Goal: Task Accomplishment & Management: Complete application form

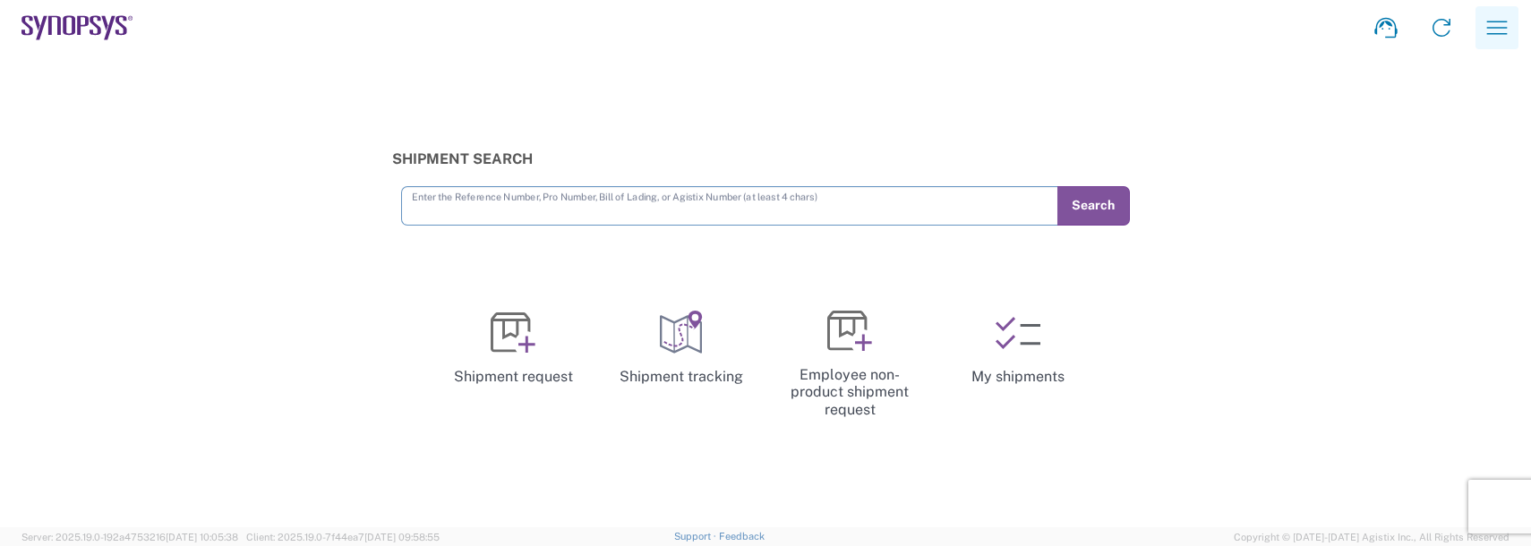
click at [1494, 21] on icon "button" at bounding box center [1497, 27] width 29 height 29
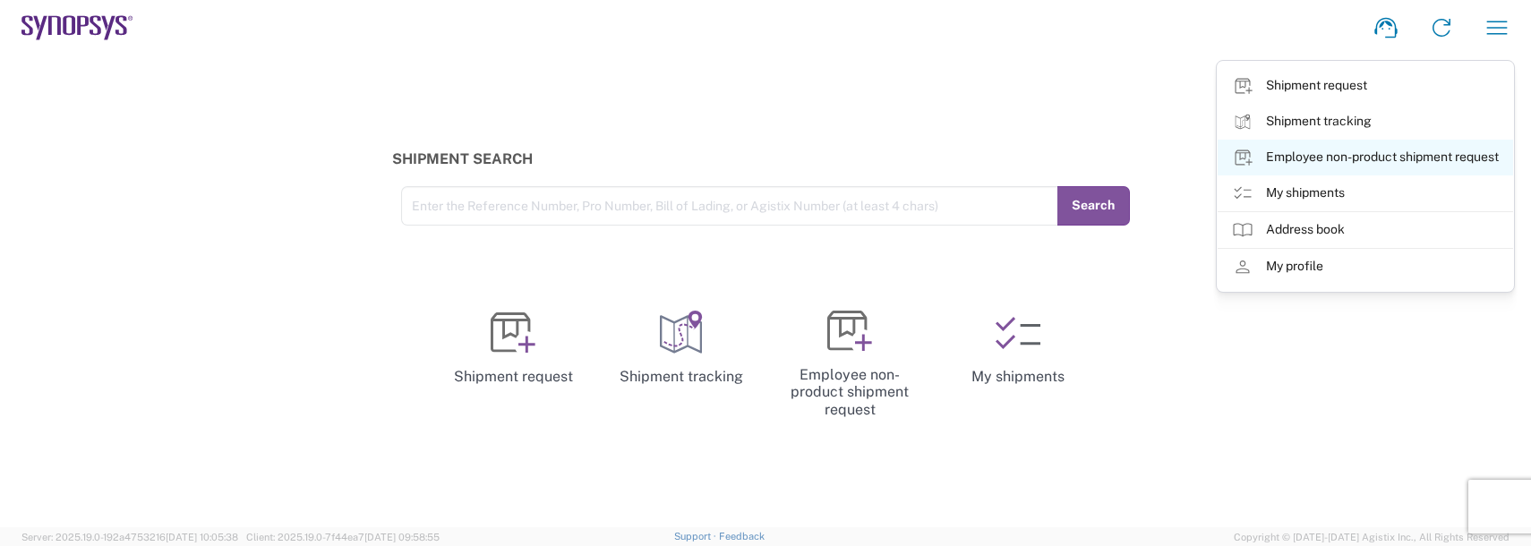
click at [1306, 157] on link "Employee non-product shipment request" at bounding box center [1366, 158] width 296 height 36
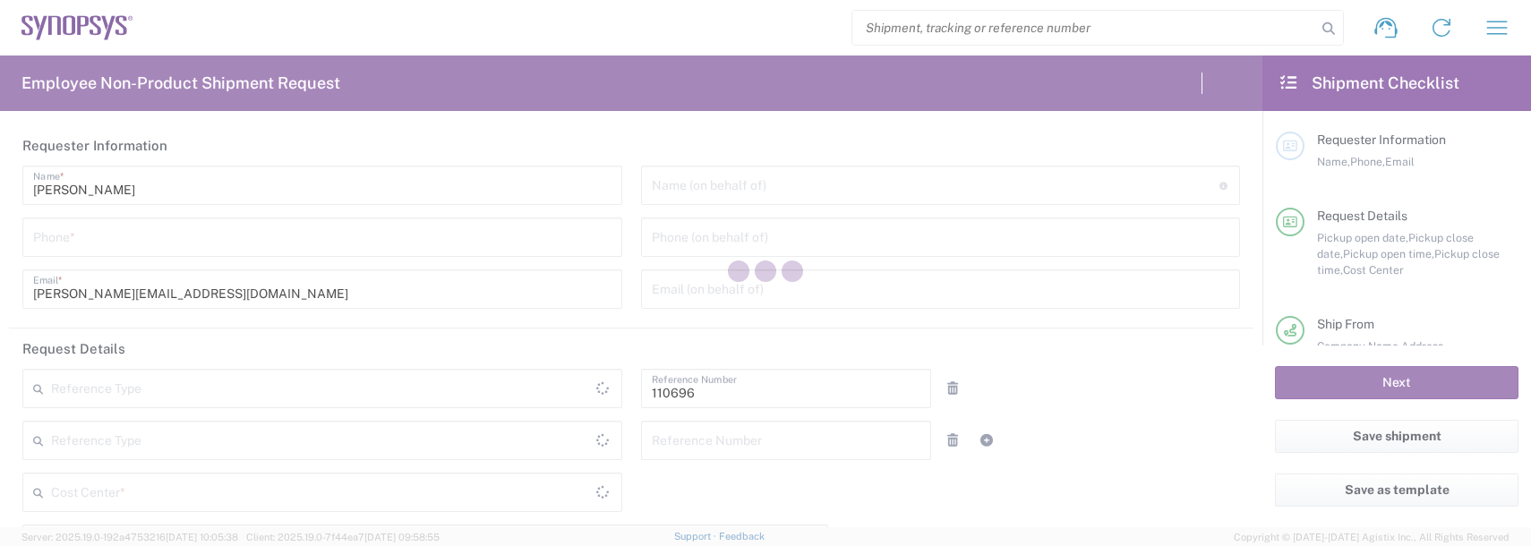
type input "Department"
type input "US01, FAC, SAFETY & 110696"
type input "[GEOGRAPHIC_DATA]"
type input "[US_STATE]"
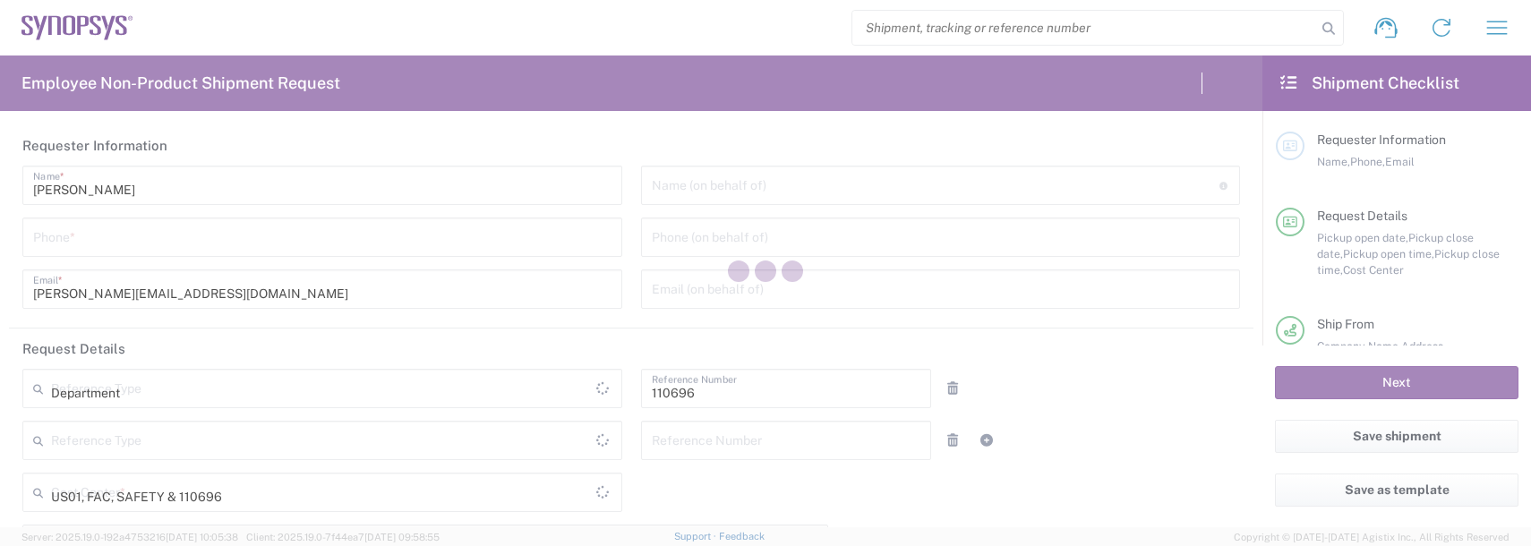
type input "Delivered at Place"
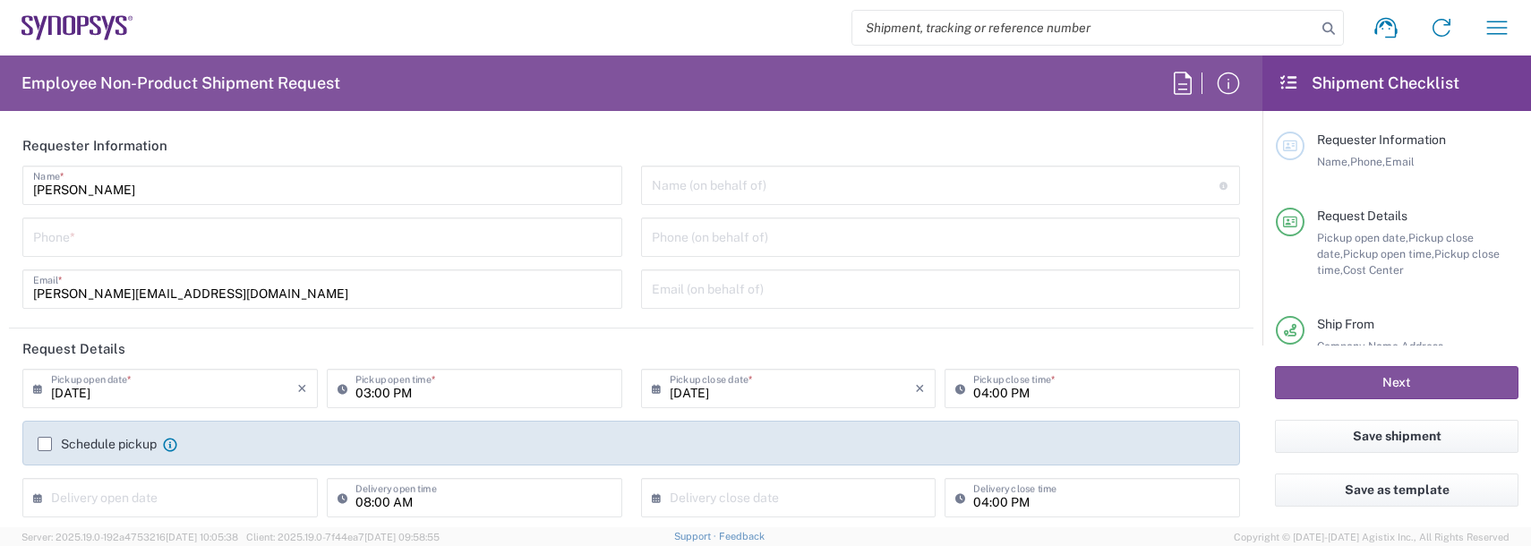
type input "Boxborough US8W"
click at [244, 243] on input "tel" at bounding box center [322, 235] width 579 height 31
type input "9788371149"
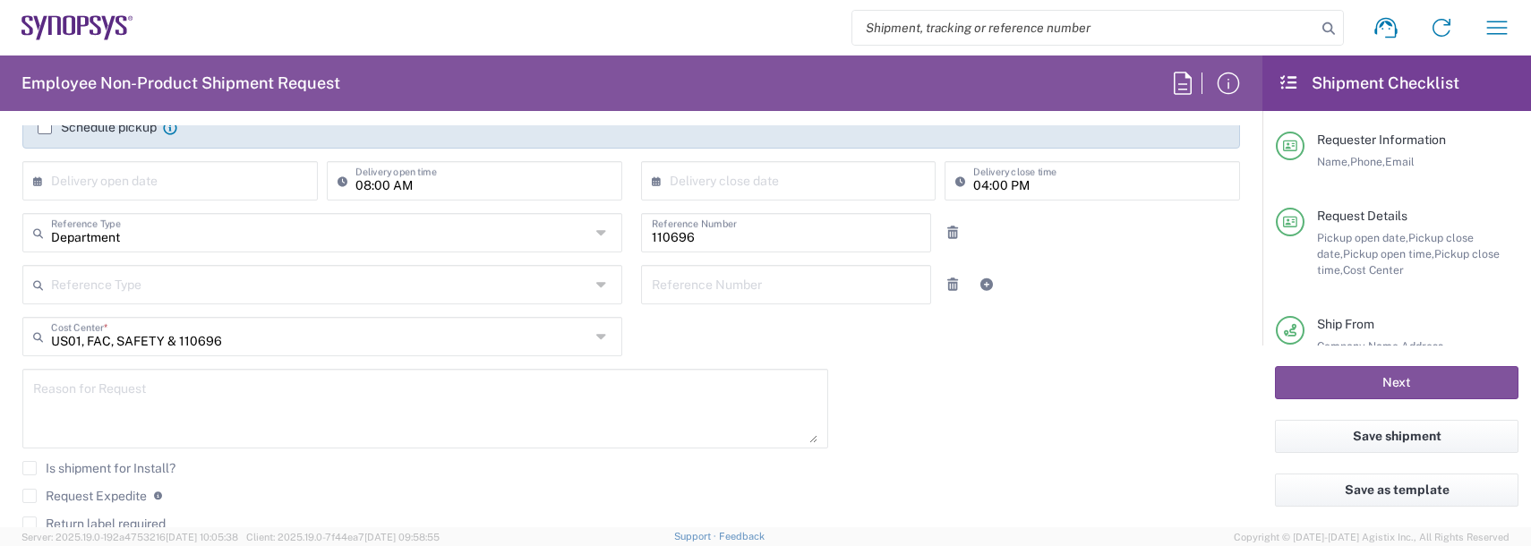
scroll to position [358, 0]
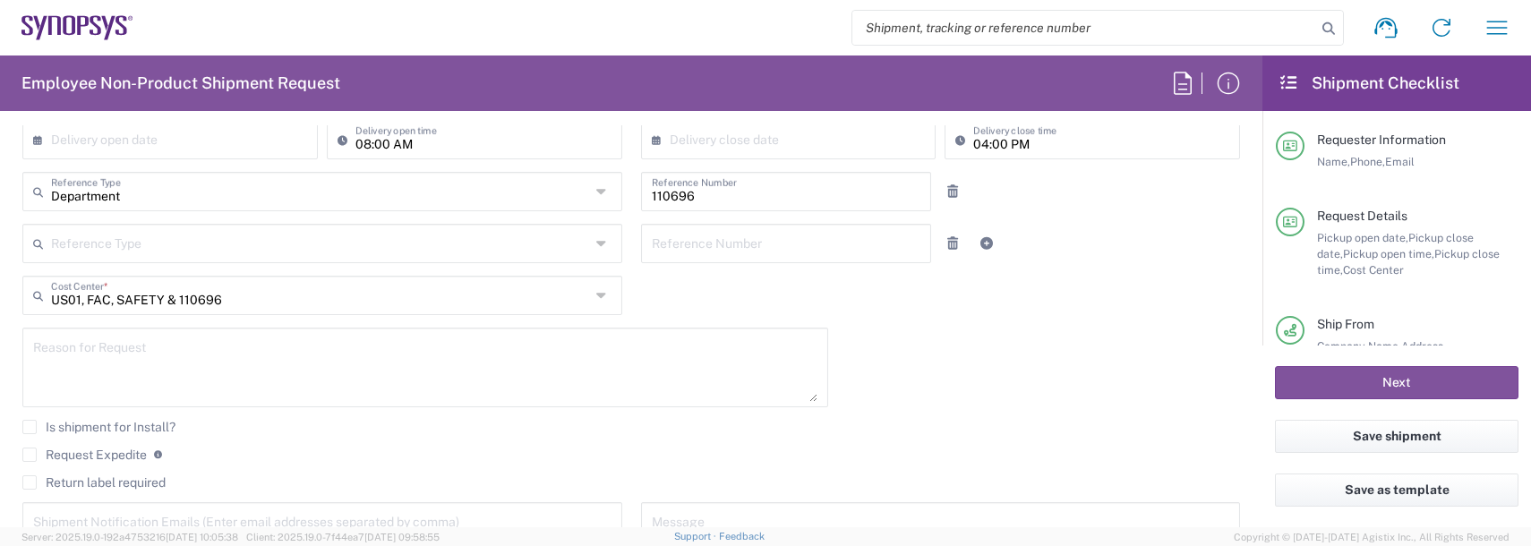
click at [113, 379] on textarea at bounding box center [425, 367] width 784 height 69
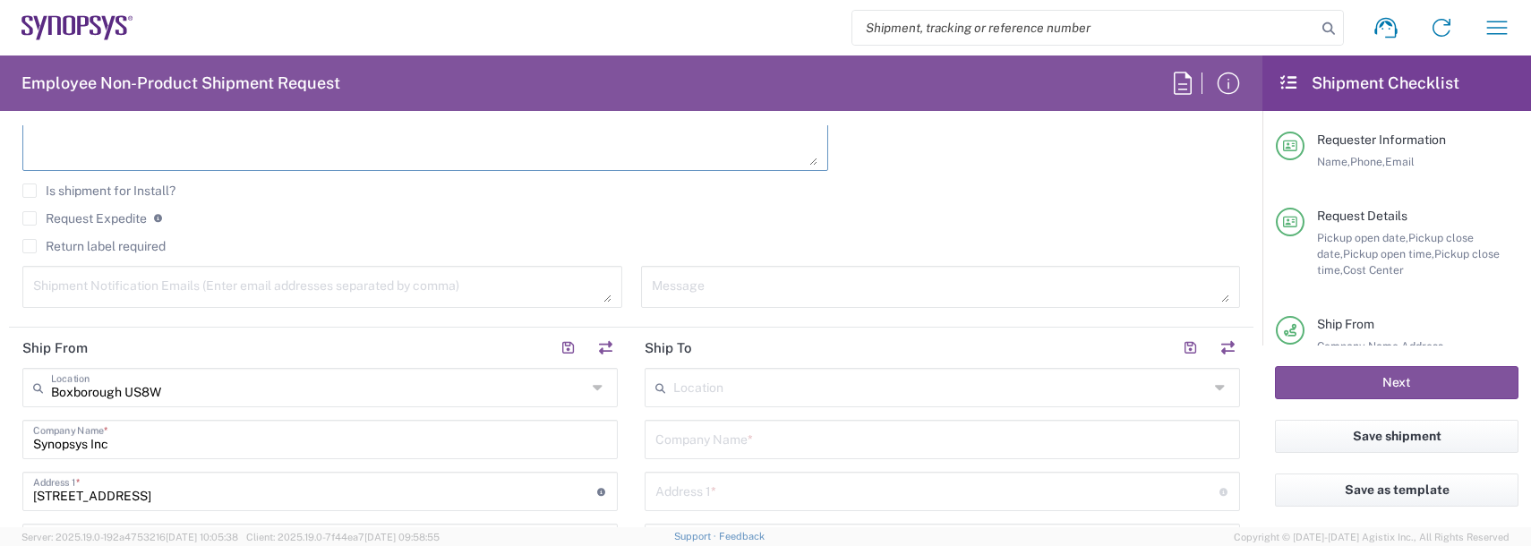
scroll to position [627, 0]
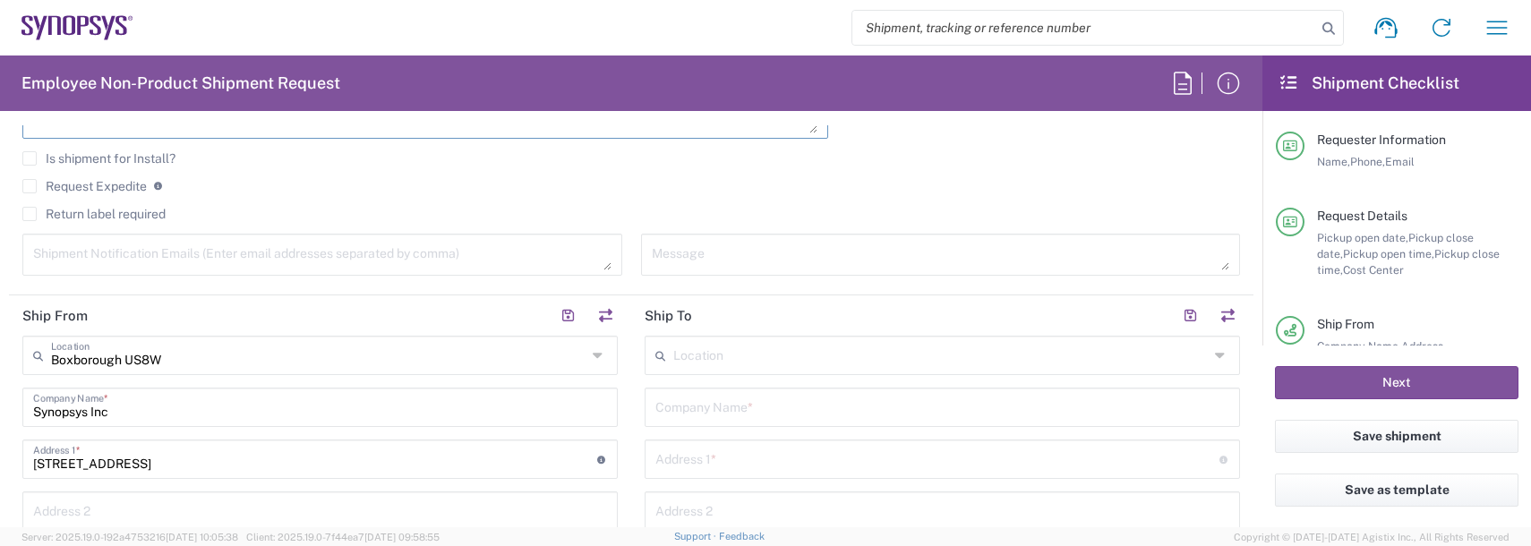
type textarea "badge request"
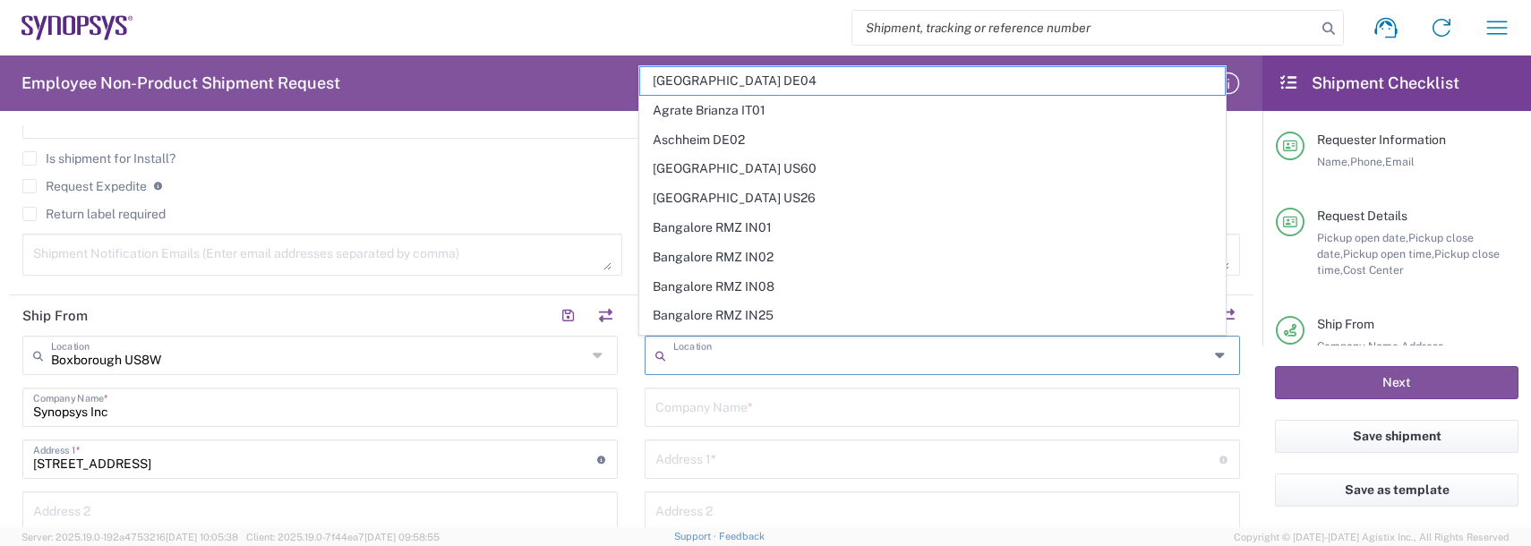
click at [715, 352] on input "text" at bounding box center [941, 354] width 536 height 31
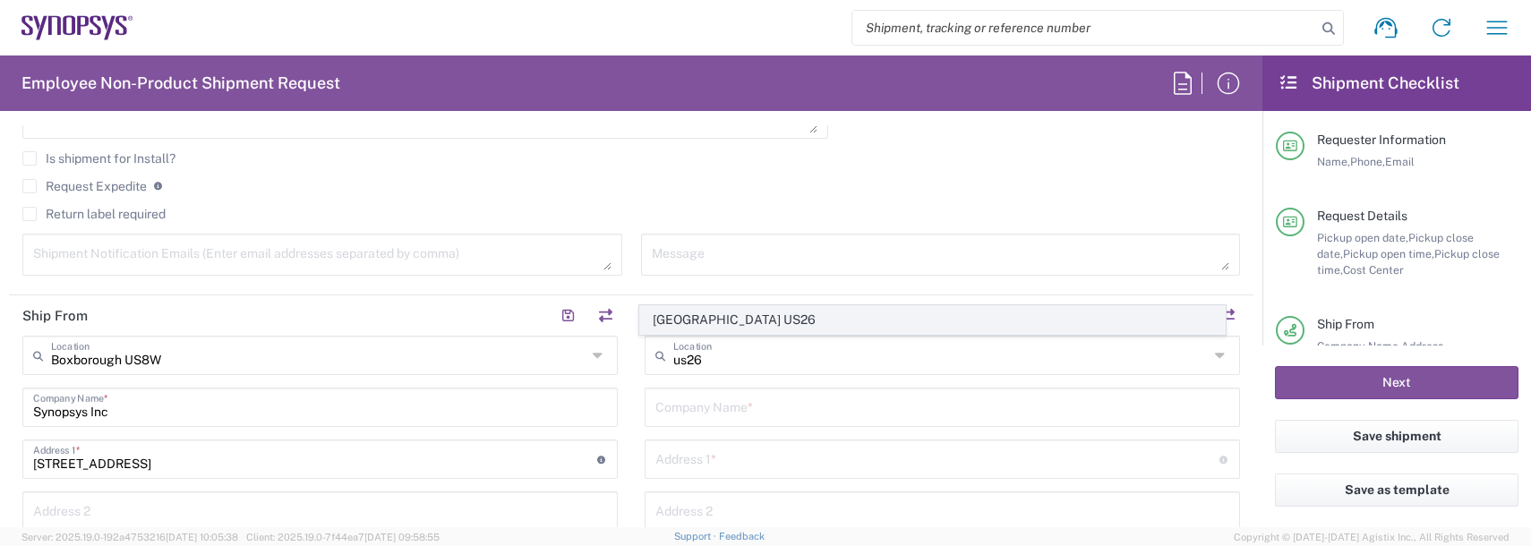
click at [724, 316] on span "[GEOGRAPHIC_DATA] US26" at bounding box center [933, 320] width 586 height 28
type input "[GEOGRAPHIC_DATA] US26"
type input "Synopsys Inc"
type input "1301 S Mopac Expy"
type input "[STREET_ADDRESS]"
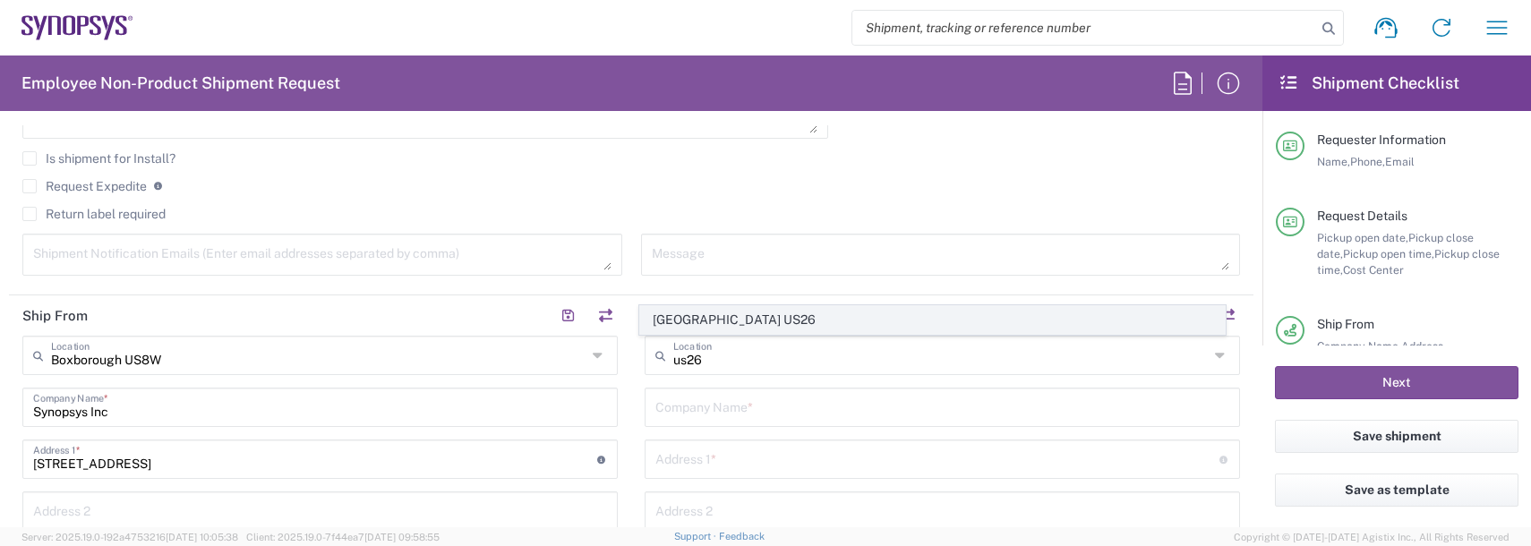
type input "Austin"
type input "[US_STATE]"
type input "78746"
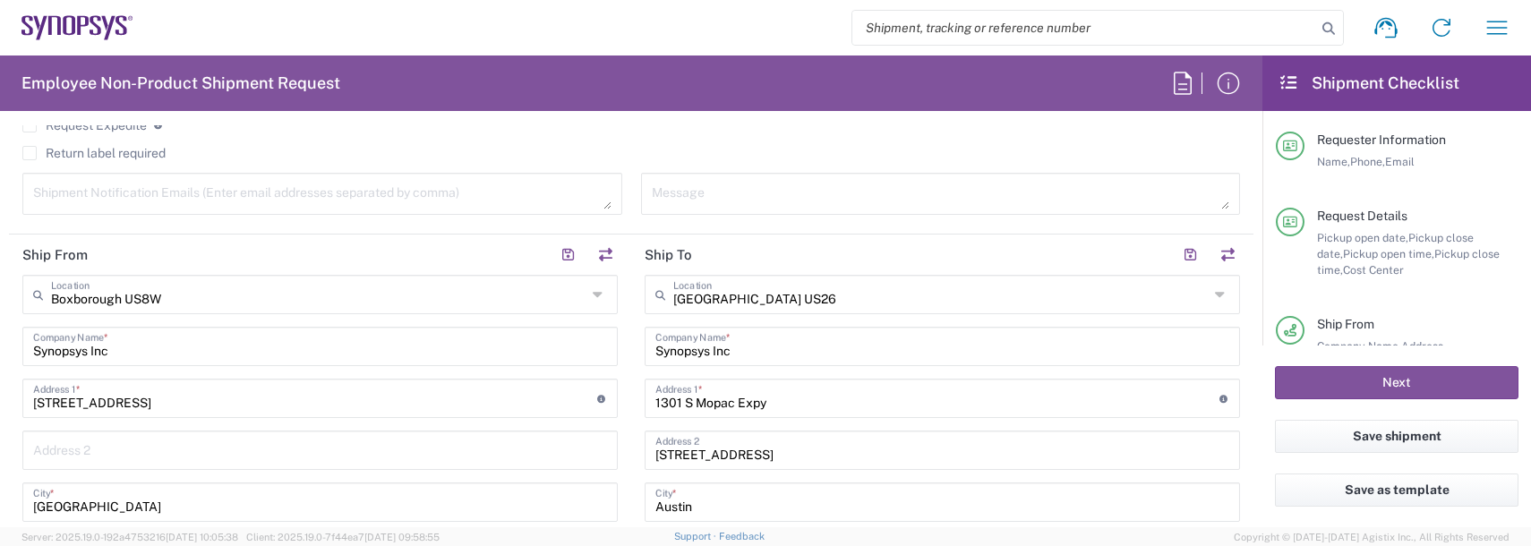
scroll to position [716, 0]
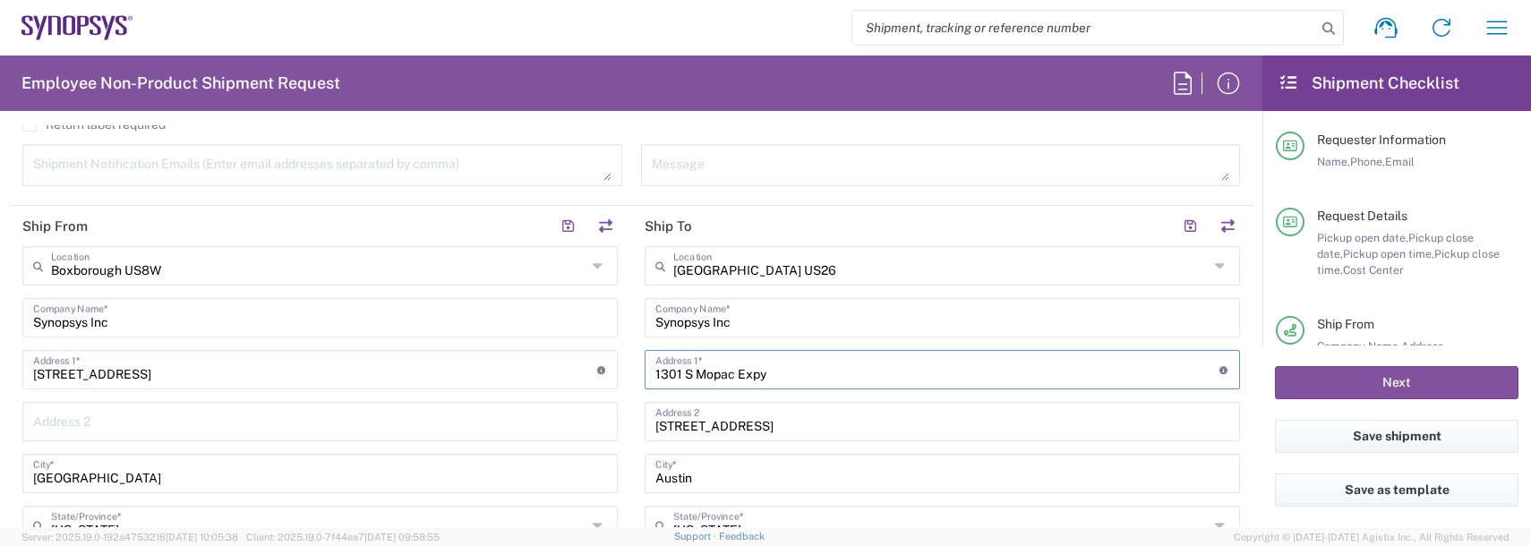
drag, startPoint x: 778, startPoint y: 366, endPoint x: 522, endPoint y: 323, distance: 259.7
type input "2301 S MoPac Expy"
type input "Apt 436"
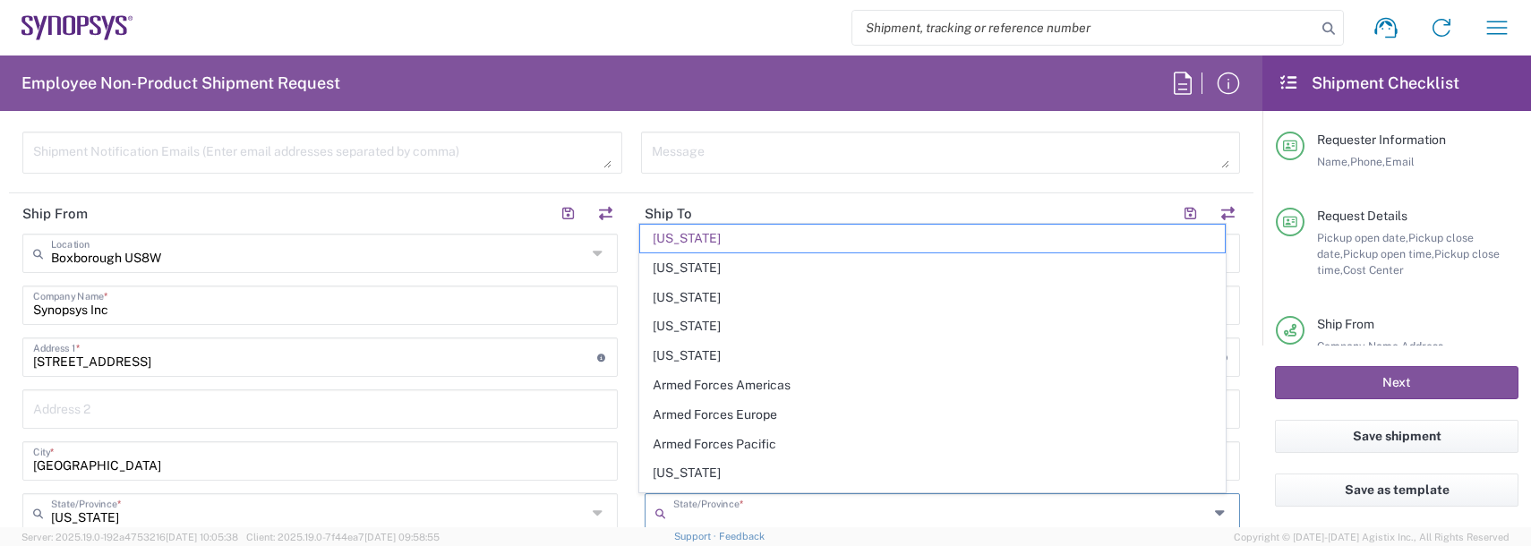
type input "[US_STATE]"
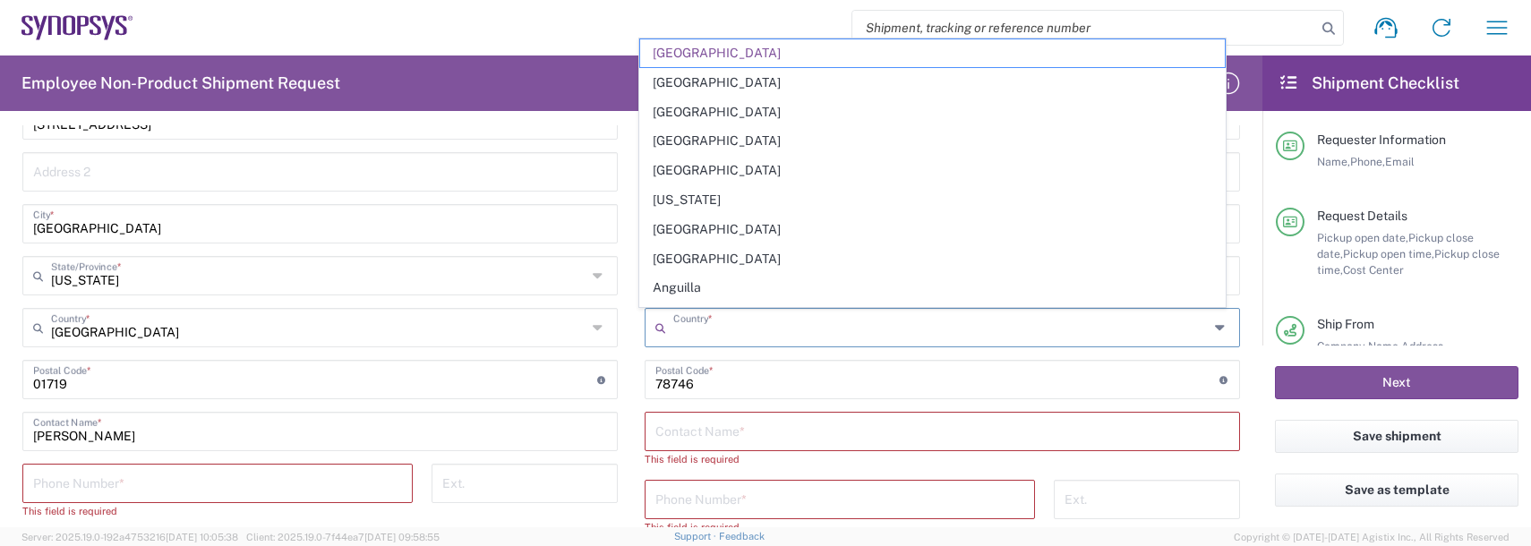
type input "[GEOGRAPHIC_DATA]"
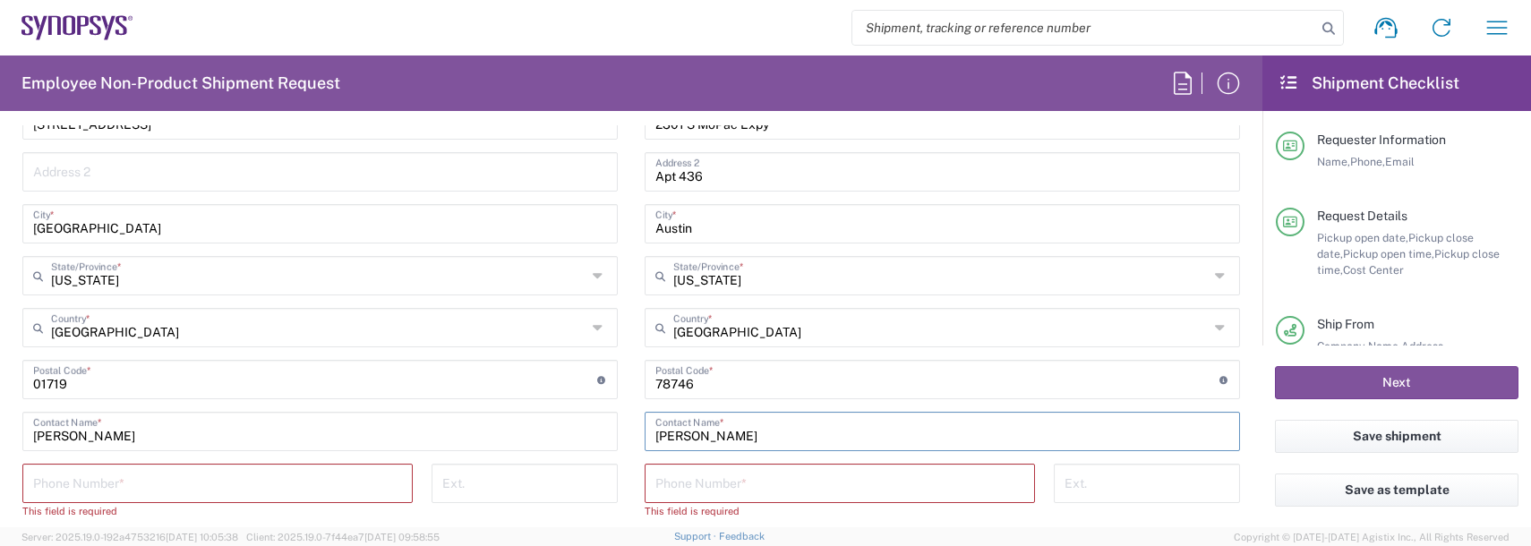
type input "[PERSON_NAME]"
type input "9788371149"
drag, startPoint x: 212, startPoint y: 519, endPoint x: 224, endPoint y: 486, distance: 34.3
click at [223, 490] on agx-phone-control "Phone Number * This field is required" at bounding box center [217, 492] width 390 height 56
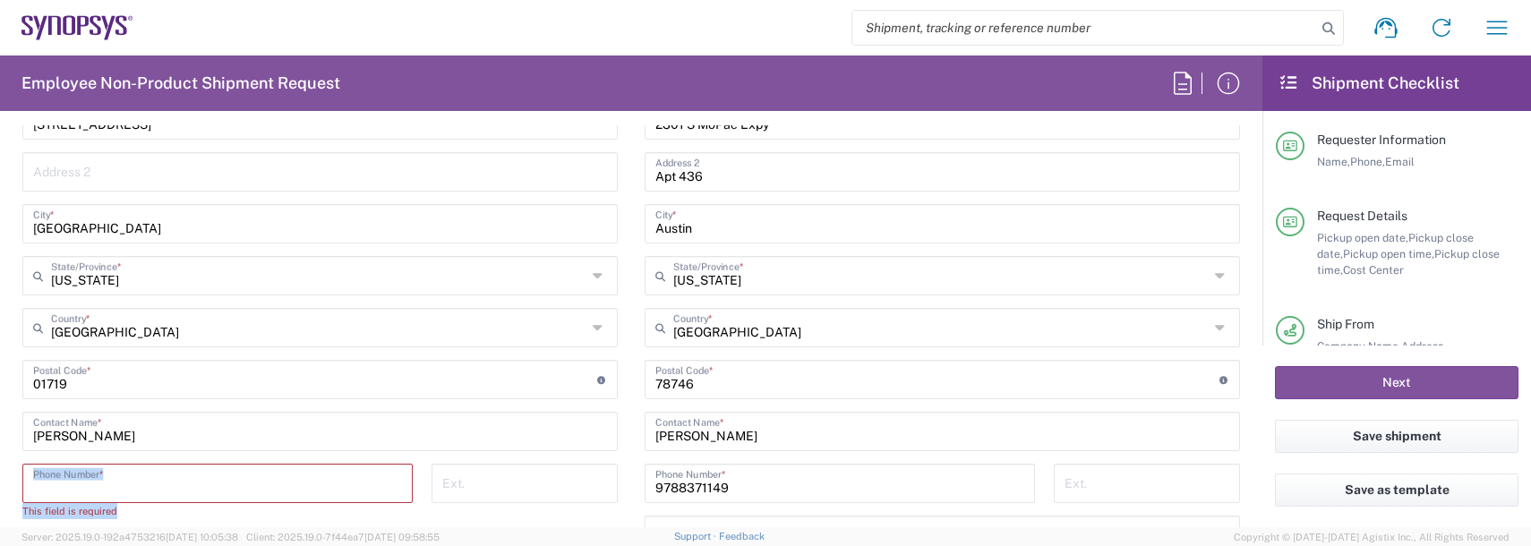
click at [224, 483] on input "tel" at bounding box center [217, 482] width 369 height 31
type input "9788371149"
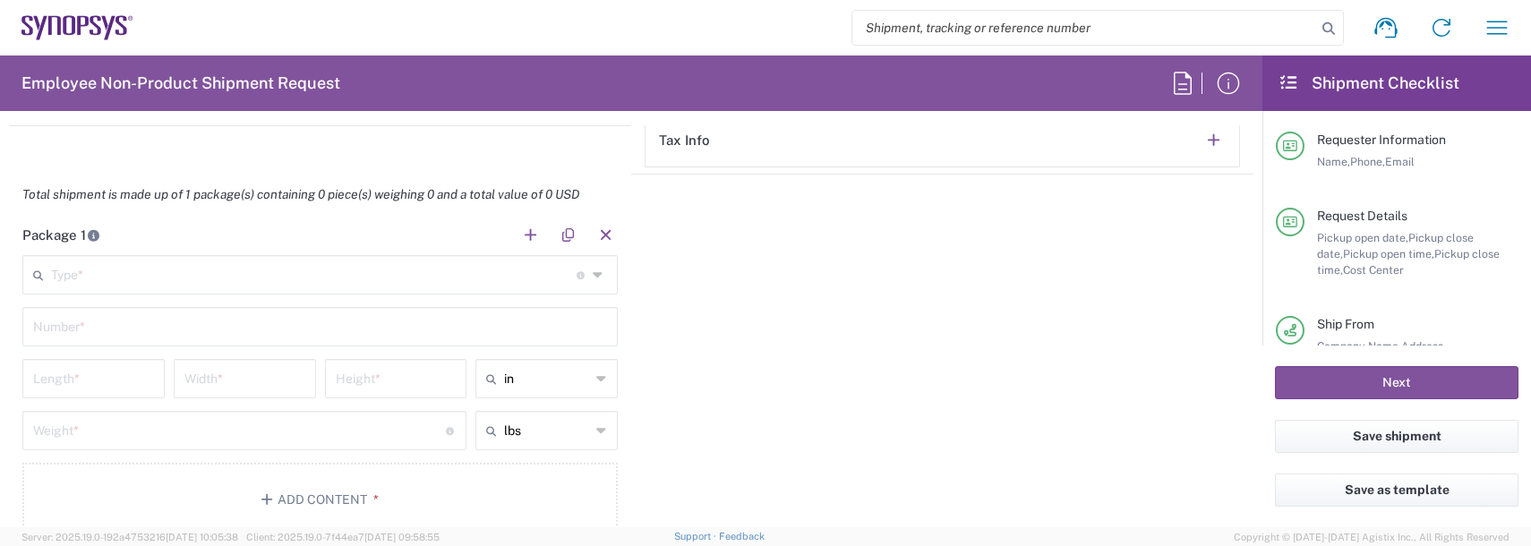
scroll to position [1504, 0]
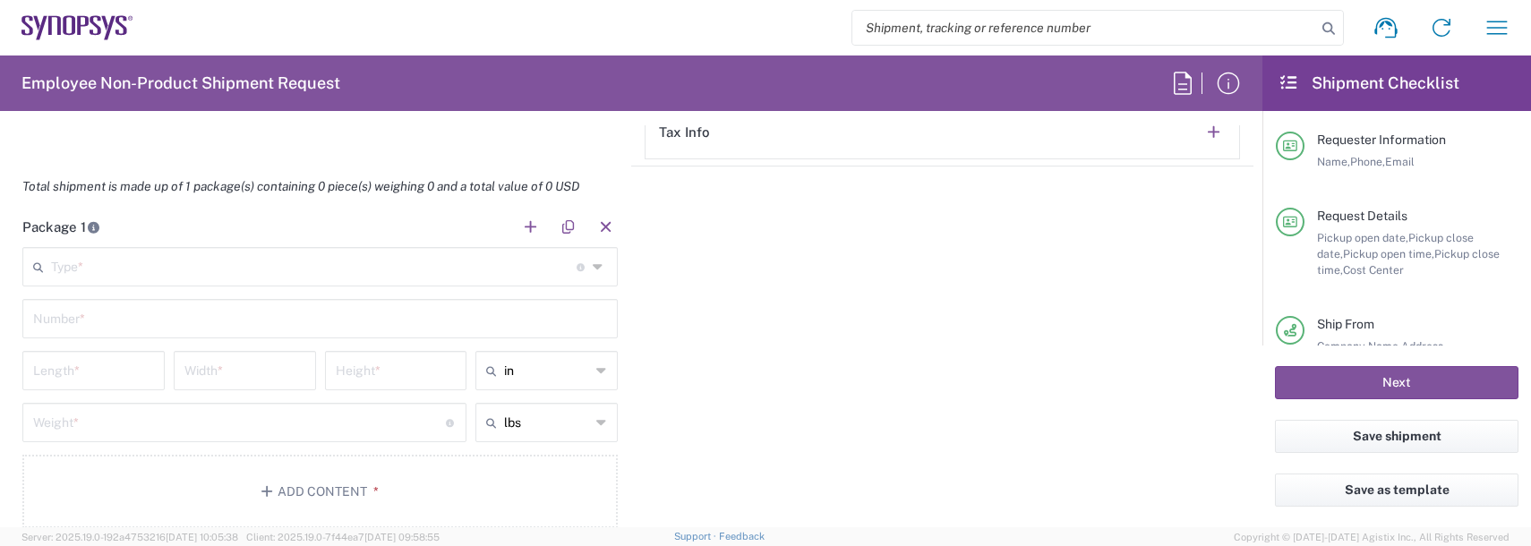
click at [100, 274] on input "text" at bounding box center [314, 265] width 526 height 31
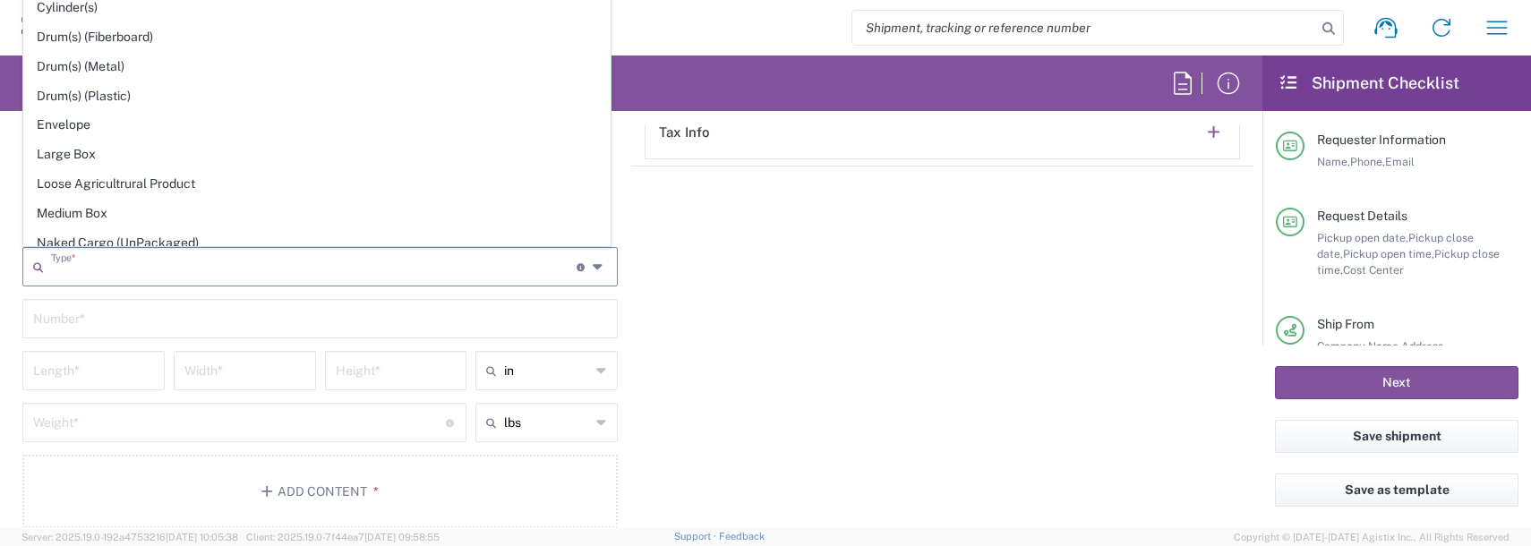
scroll to position [358, 0]
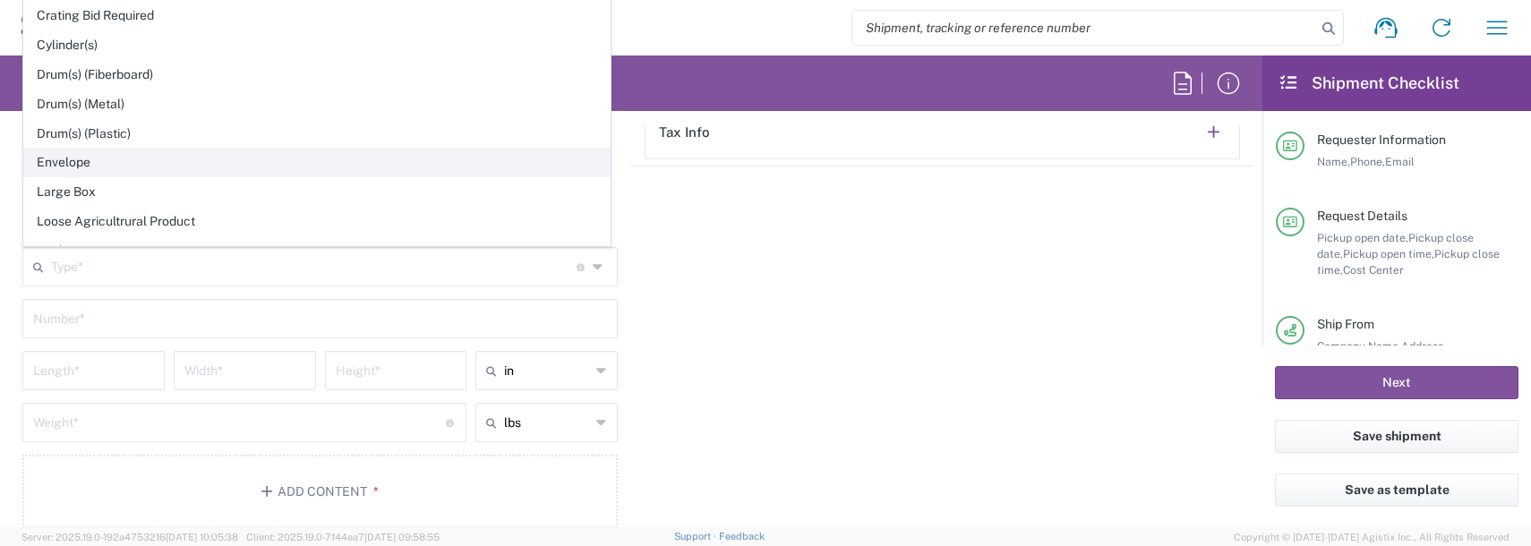
click at [90, 167] on span "Envelope" at bounding box center [317, 163] width 586 height 28
type input "Envelope"
type input "1"
type input "9.5"
type input "12.5"
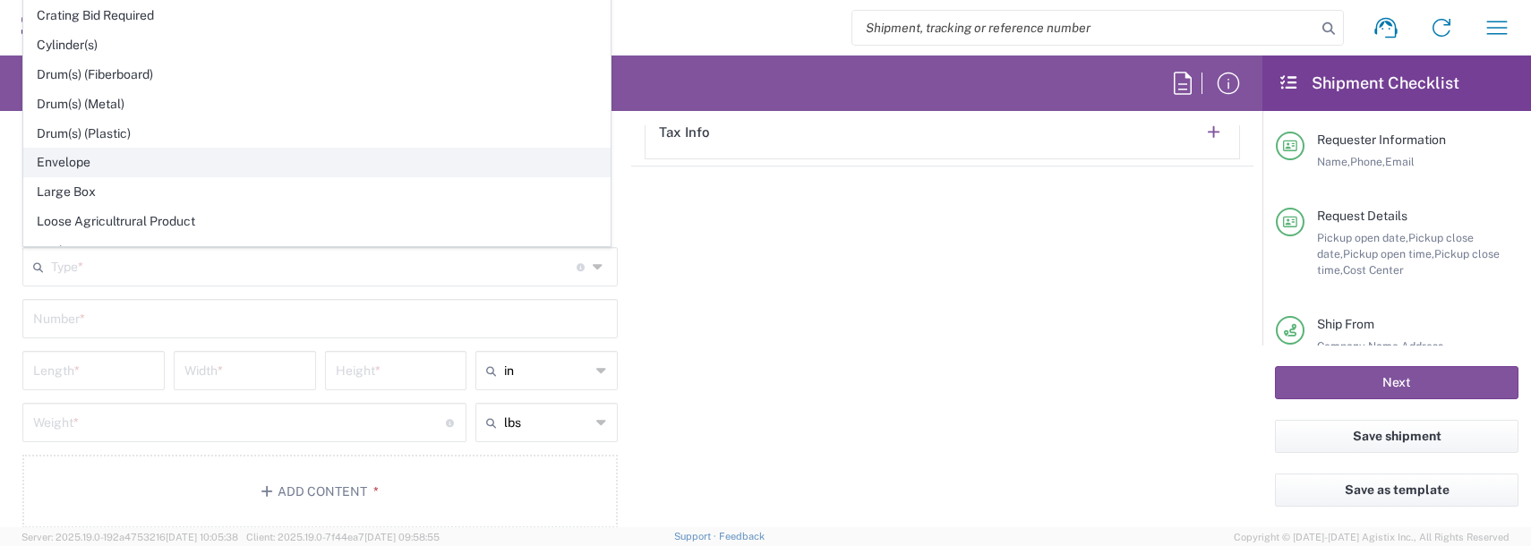
type input "0.25"
type input "1"
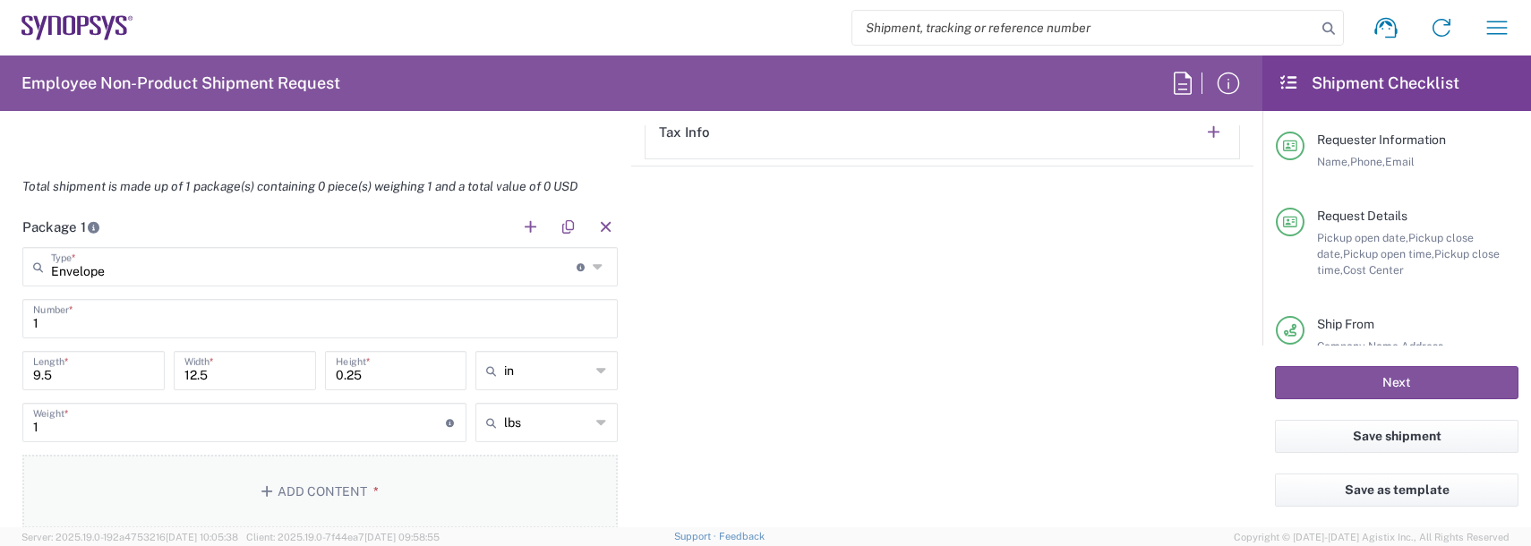
click at [314, 488] on button "Add Content *" at bounding box center [320, 491] width 596 height 73
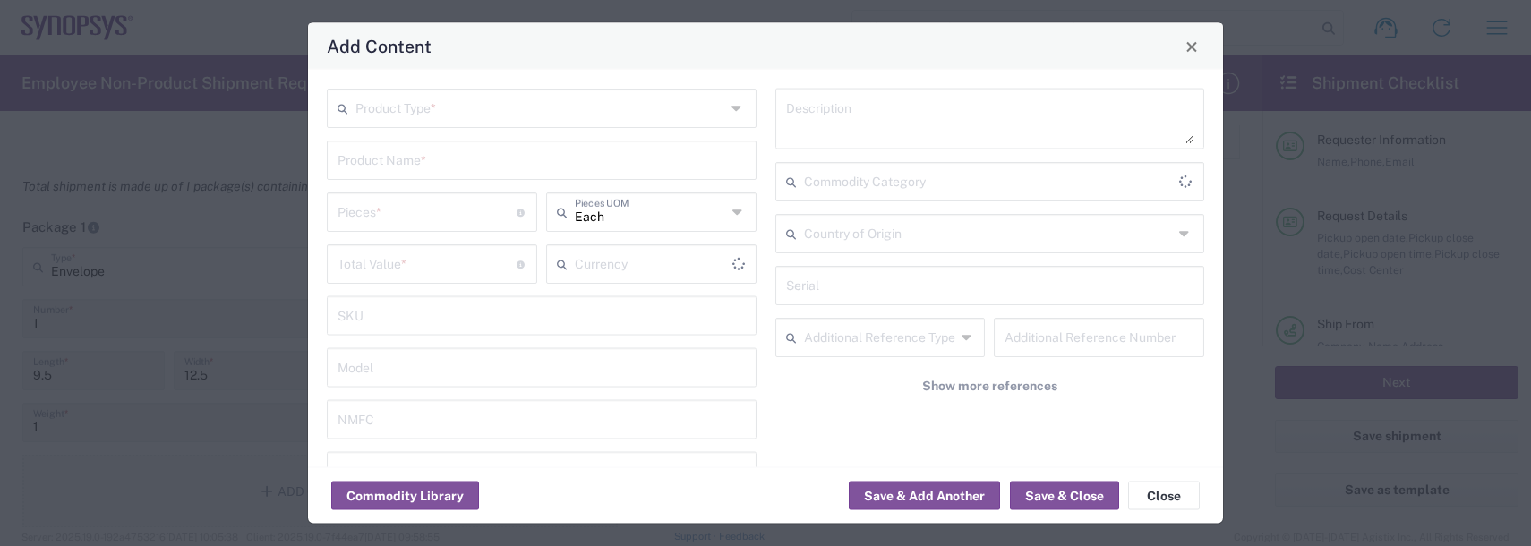
type input "US Dollar"
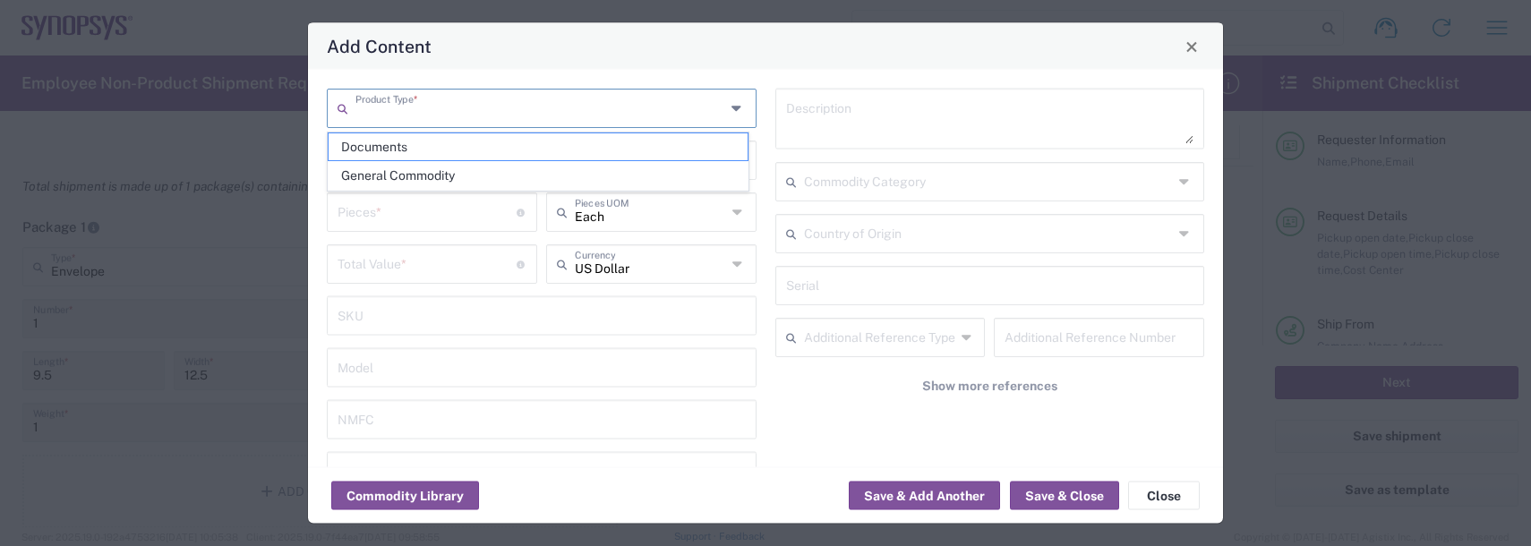
click at [398, 109] on input "text" at bounding box center [541, 106] width 370 height 31
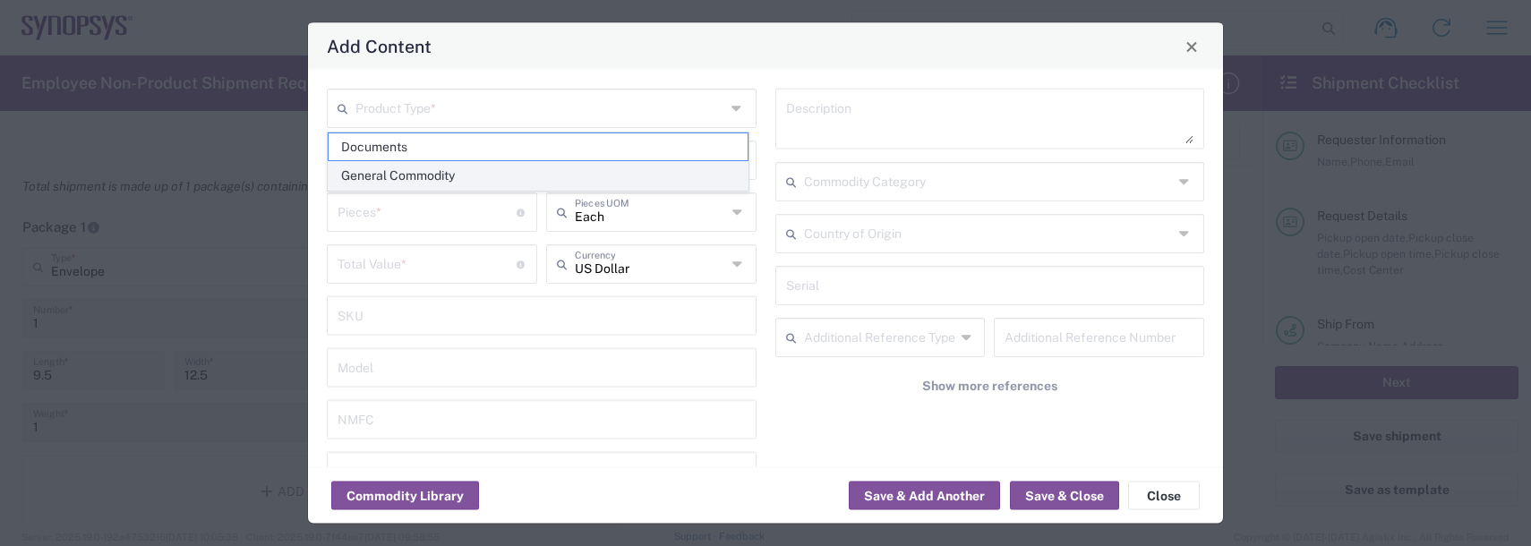
click at [399, 182] on span "General Commodity" at bounding box center [538, 176] width 419 height 28
type input "General Commodity"
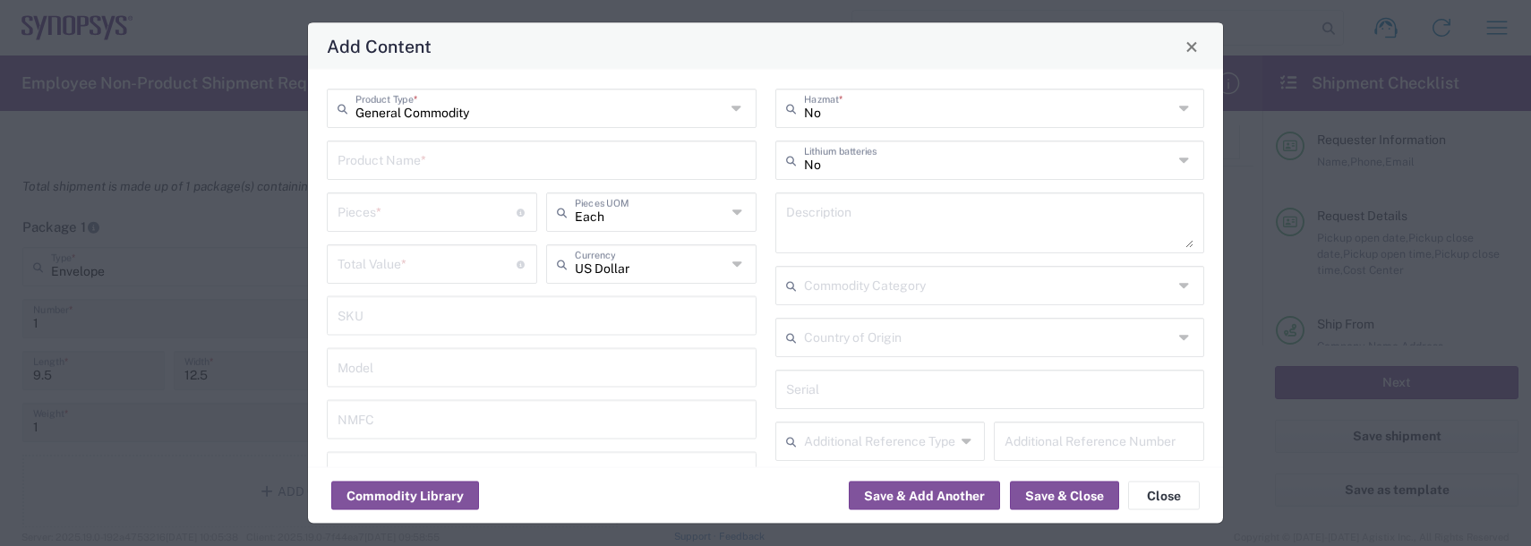
click at [386, 166] on input "text" at bounding box center [542, 158] width 408 height 31
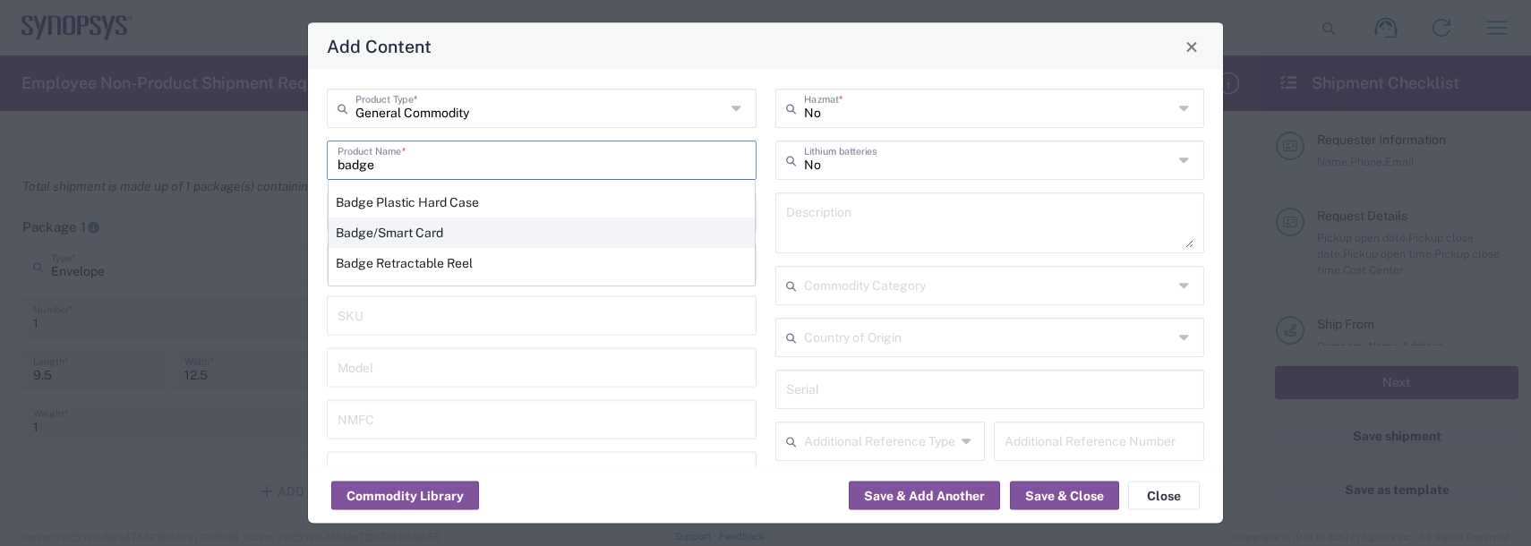
click at [403, 239] on div "Badge/Smart Card" at bounding box center [542, 233] width 426 height 30
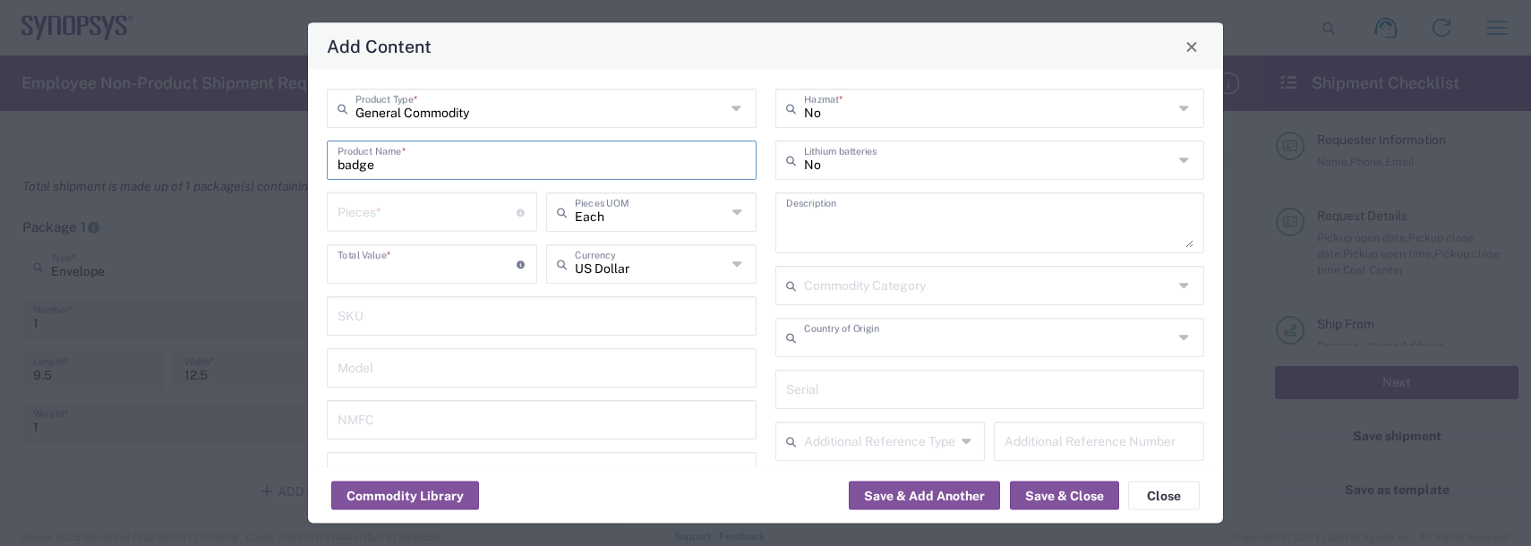
type input "Badge/Smart Card"
type input "10.15"
type textarea "Badge/Smart Card"
type input "[GEOGRAPHIC_DATA]"
click at [388, 223] on input "number" at bounding box center [427, 210] width 179 height 31
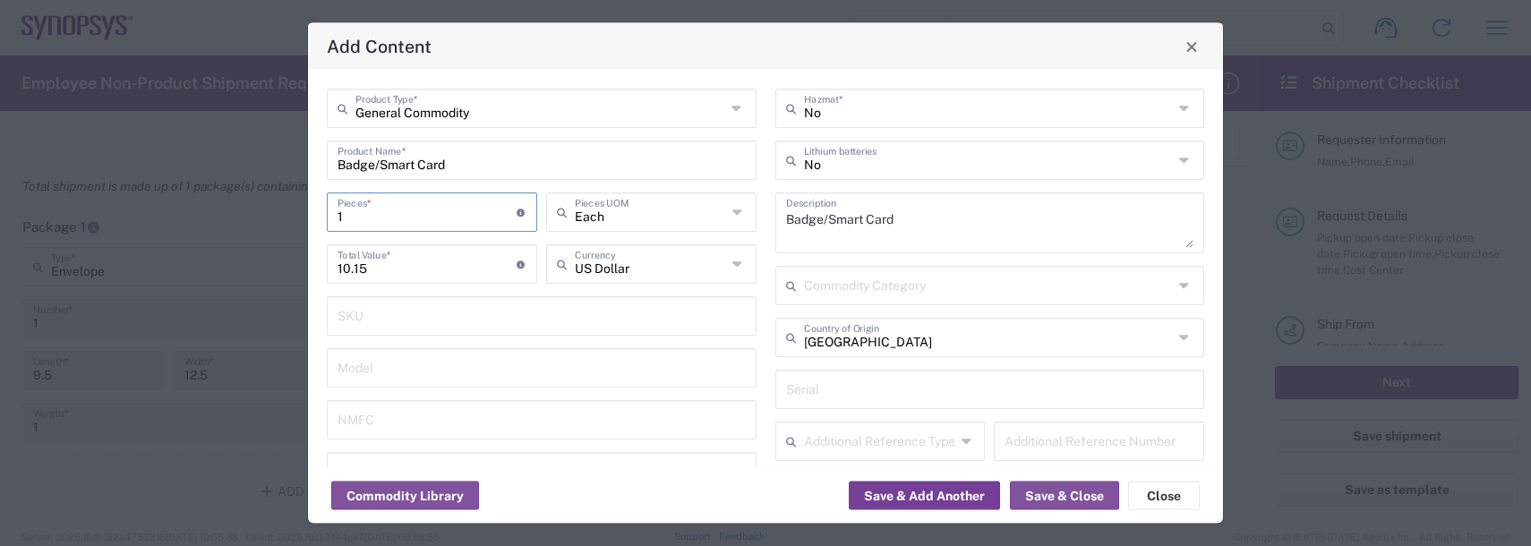
type input "1"
click at [919, 497] on button "Save & Add Another" at bounding box center [924, 496] width 151 height 29
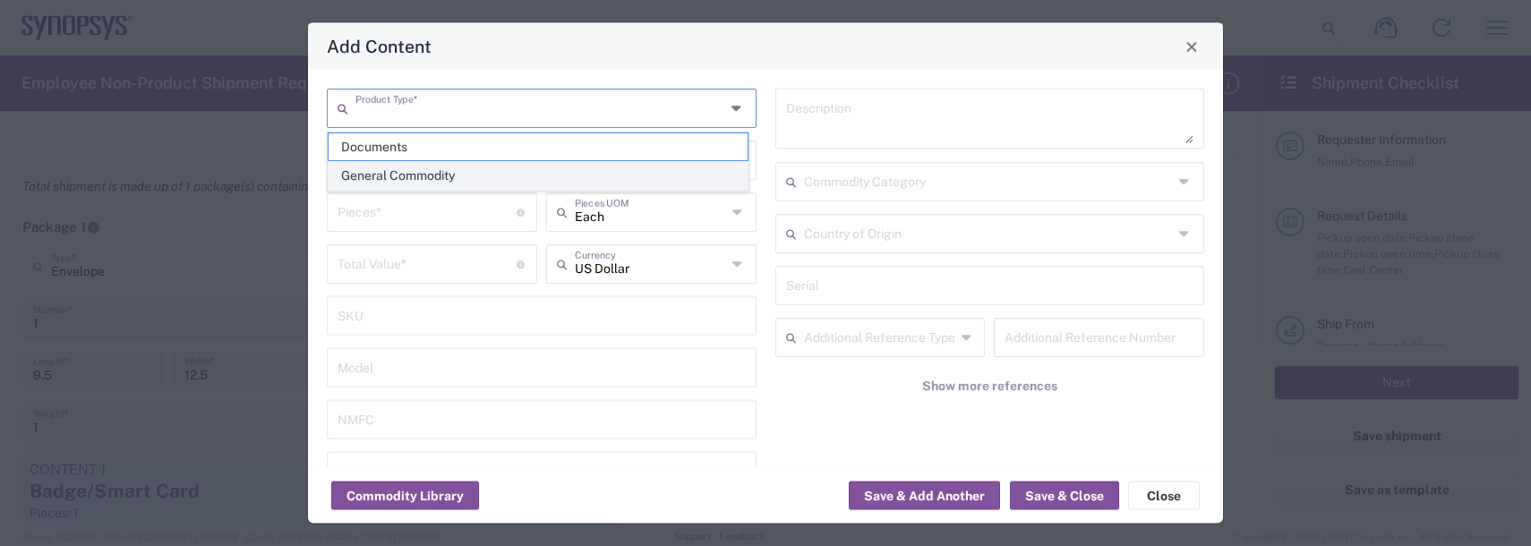
drag, startPoint x: 438, startPoint y: 108, endPoint x: 429, endPoint y: 162, distance: 54.5
click at [438, 109] on input "text" at bounding box center [541, 106] width 370 height 31
click at [422, 181] on span "General Commodity" at bounding box center [538, 176] width 419 height 28
type input "General Commodity"
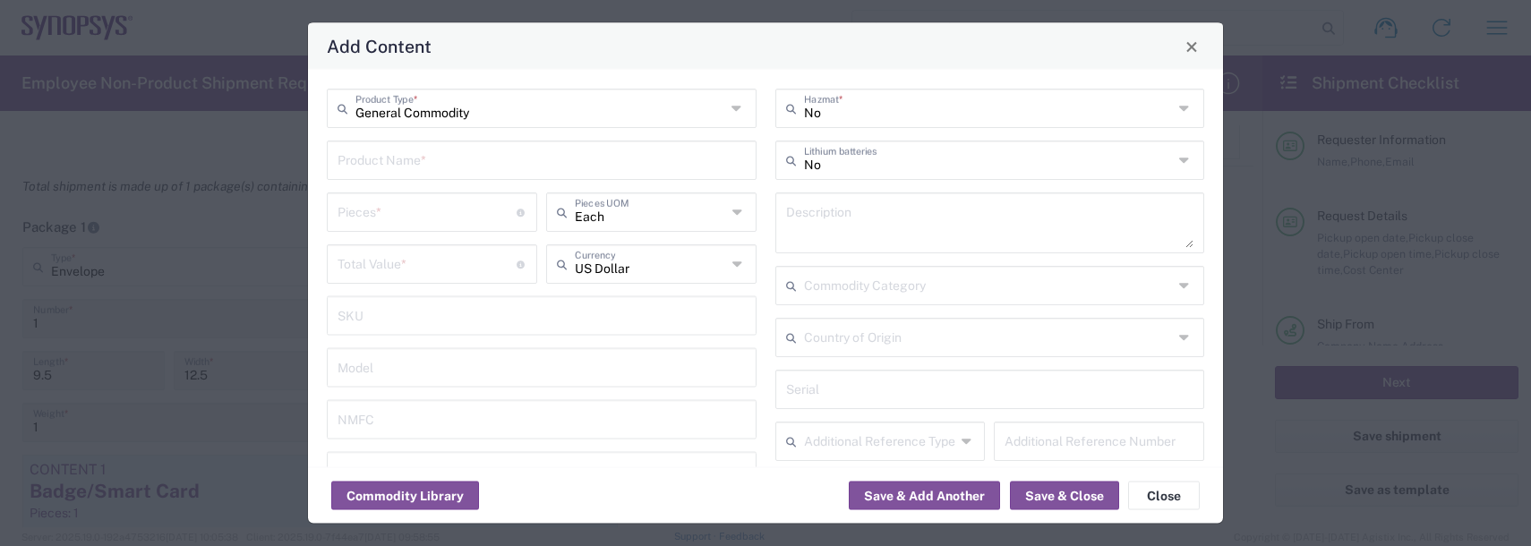
click at [406, 153] on input "text" at bounding box center [542, 158] width 408 height 31
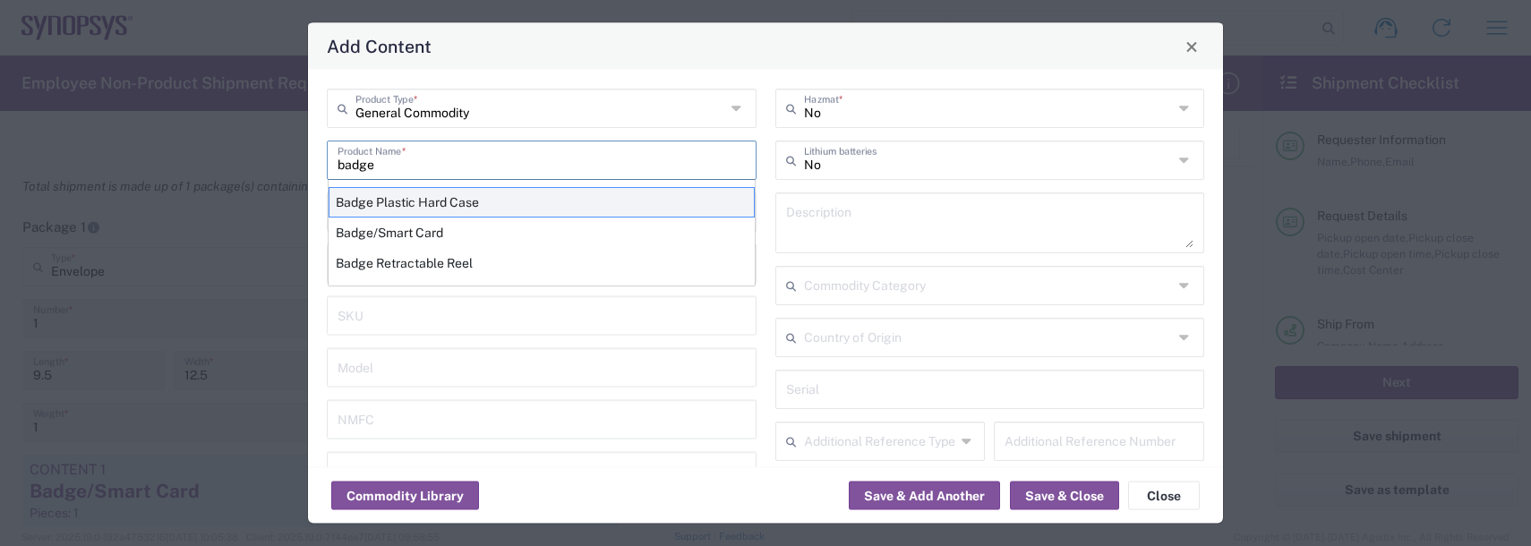
click at [405, 200] on div "Badge Plastic Hard Case" at bounding box center [542, 202] width 426 height 30
type input "Badge Plastic Hard Case"
type input "1.25"
type textarea "Badge Plastic Hard Case"
type input "[GEOGRAPHIC_DATA]"
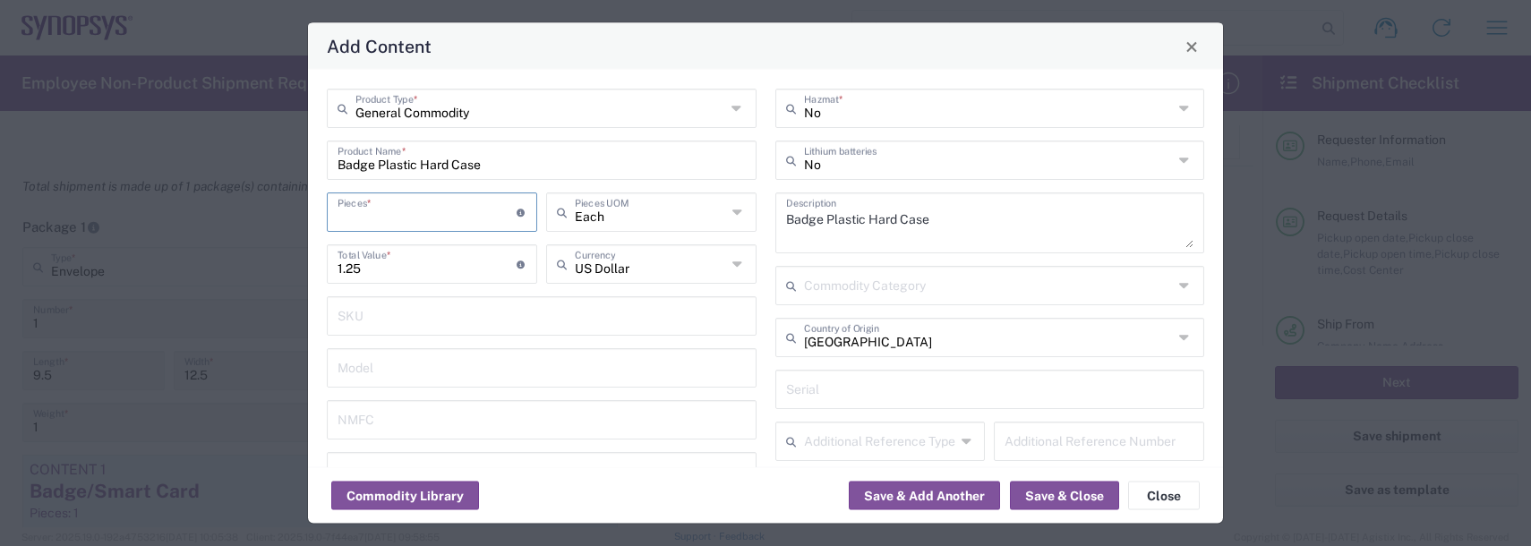
click at [395, 208] on input "number" at bounding box center [427, 210] width 179 height 31
type input "1"
click at [919, 493] on button "Save & Add Another" at bounding box center [924, 496] width 151 height 29
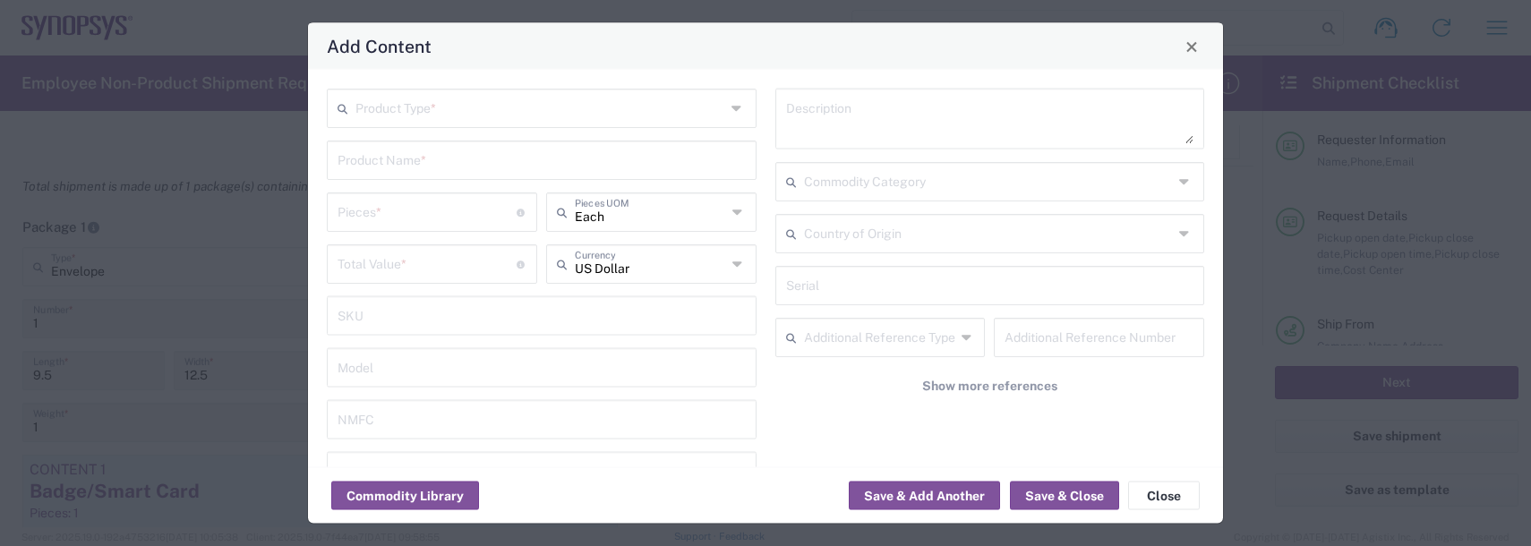
click at [398, 122] on div "Product Type *" at bounding box center [542, 108] width 430 height 39
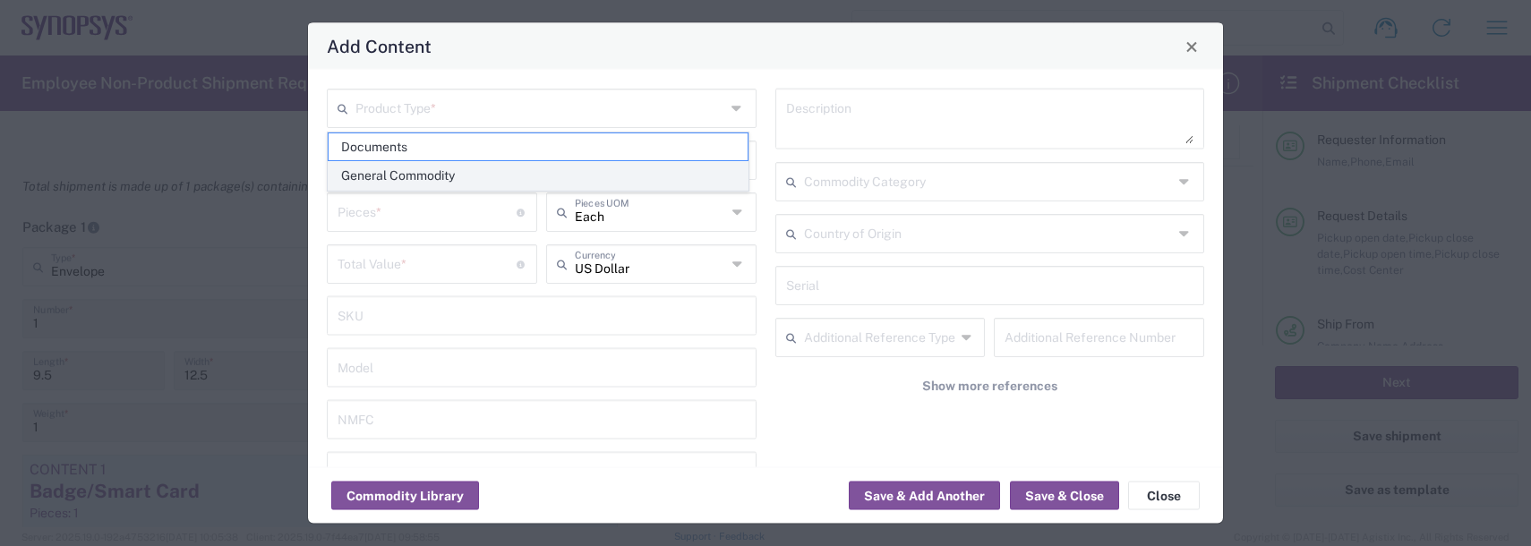
click at [391, 168] on span "General Commodity" at bounding box center [538, 176] width 419 height 28
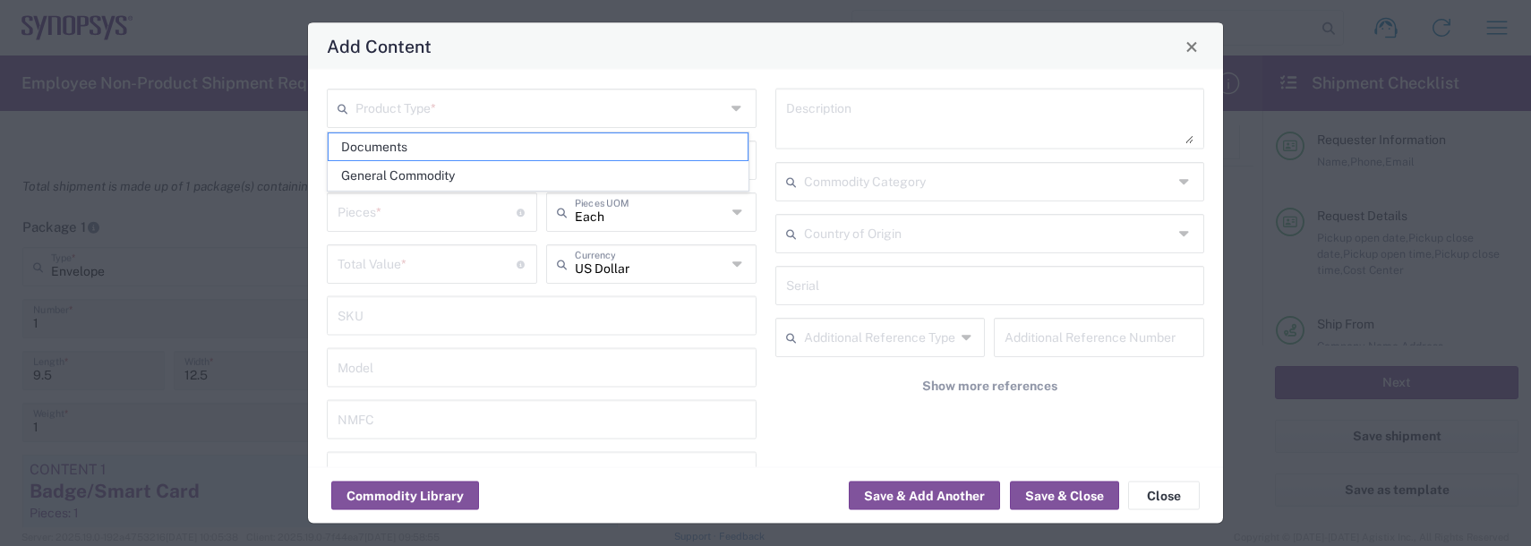
type input "General Commodity"
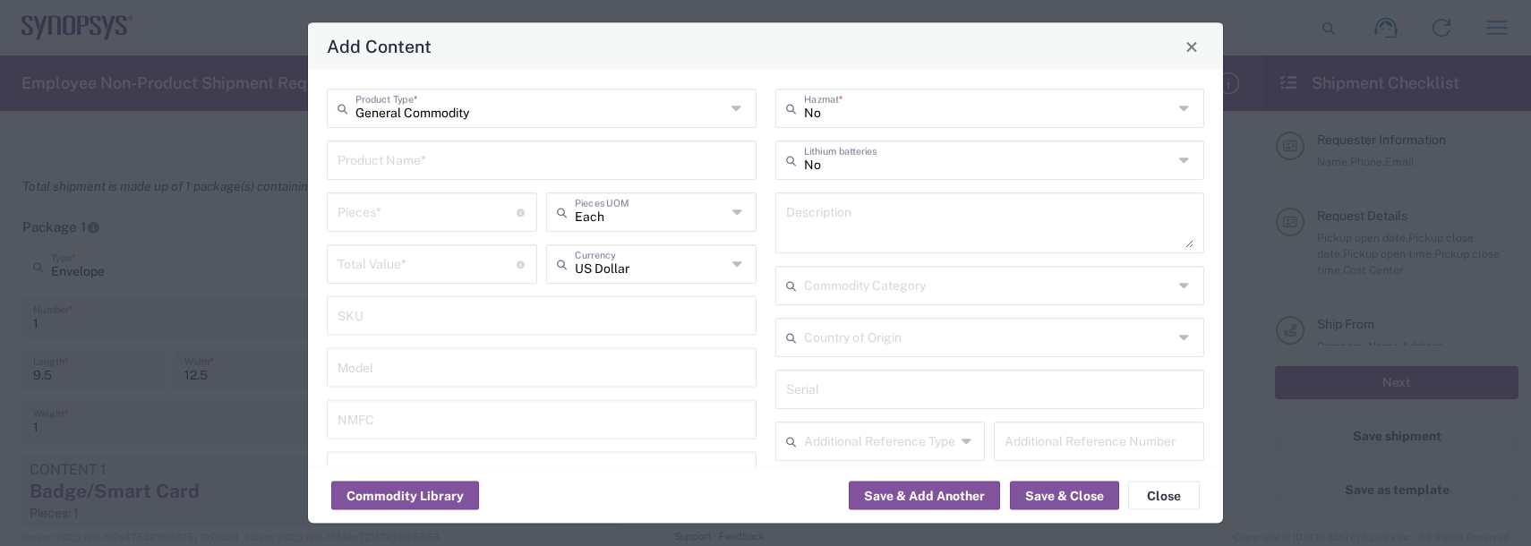
click at [386, 163] on input "text" at bounding box center [542, 158] width 408 height 31
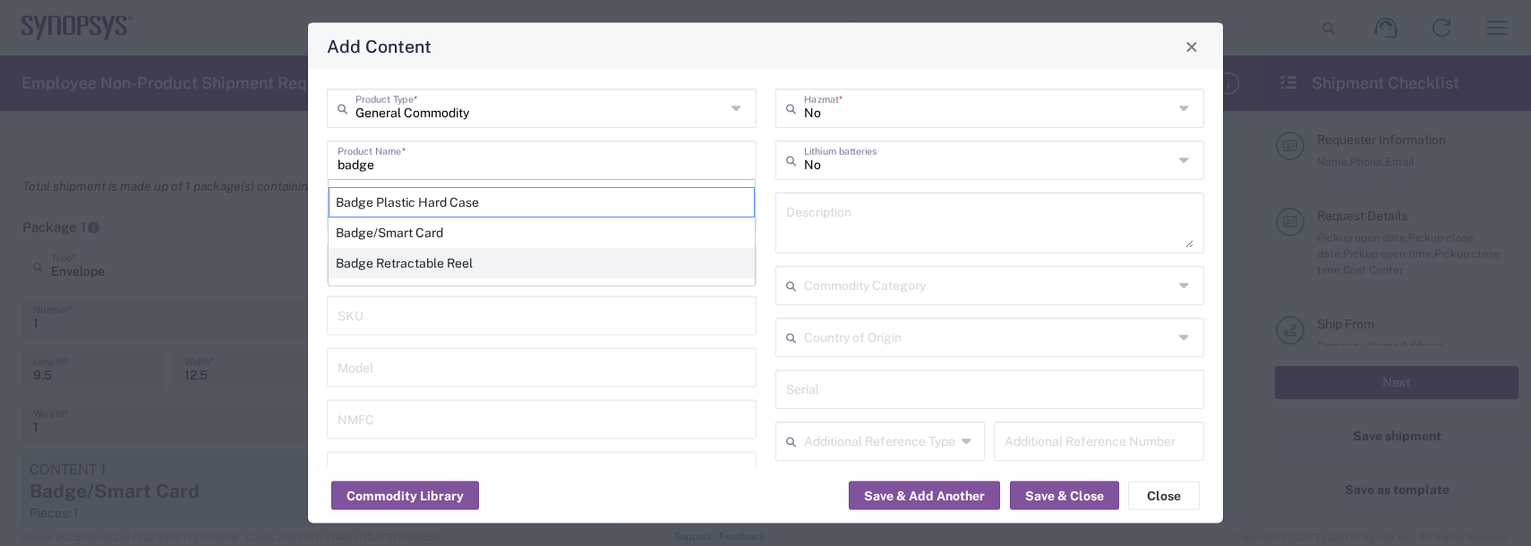
click at [432, 267] on div "Badge Retractable Reel" at bounding box center [542, 263] width 426 height 30
type input "Badge Retractable Reel"
type input "1.85"
type textarea "Badge Retractable Reel"
type input "[GEOGRAPHIC_DATA]"
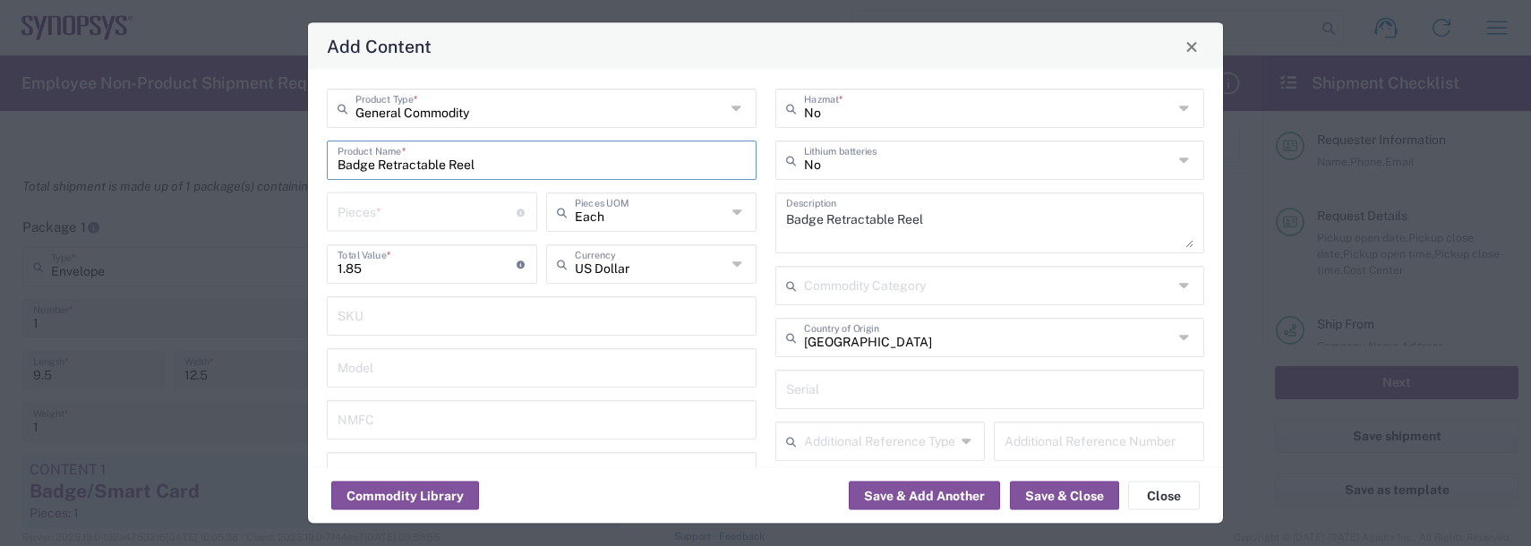
click at [382, 214] on input "number" at bounding box center [427, 210] width 179 height 31
type input "1"
click at [920, 496] on button "Save & Add Another" at bounding box center [924, 496] width 151 height 29
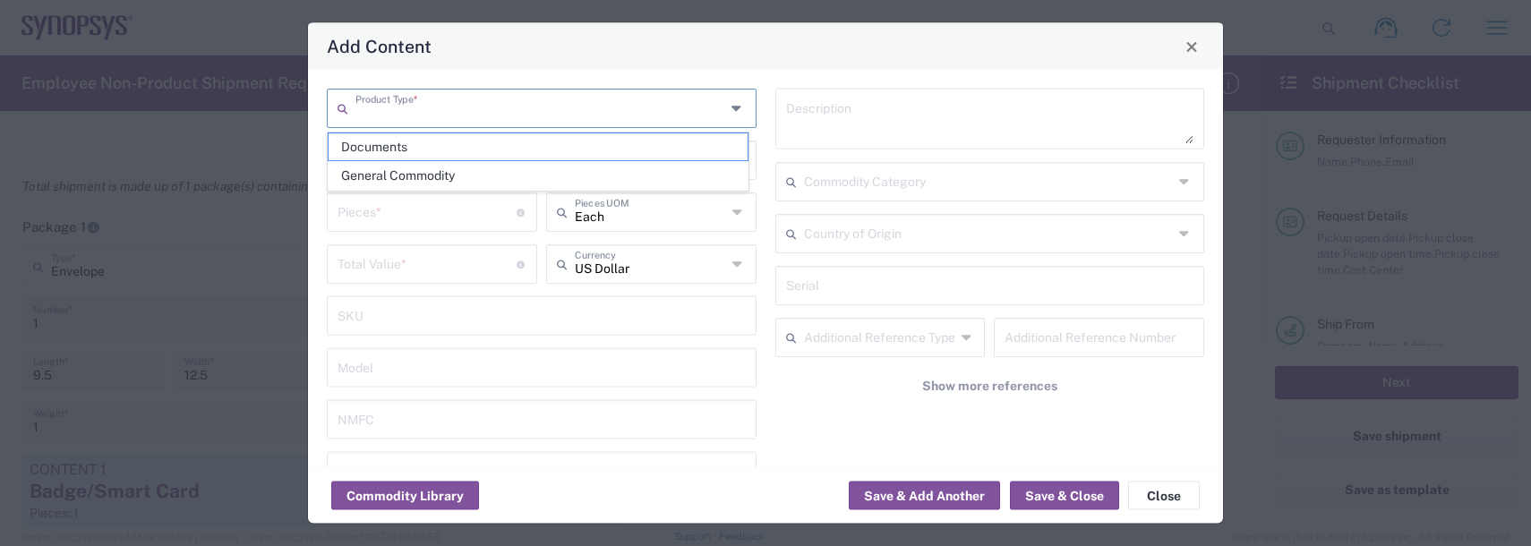
click at [416, 116] on input "text" at bounding box center [541, 106] width 370 height 31
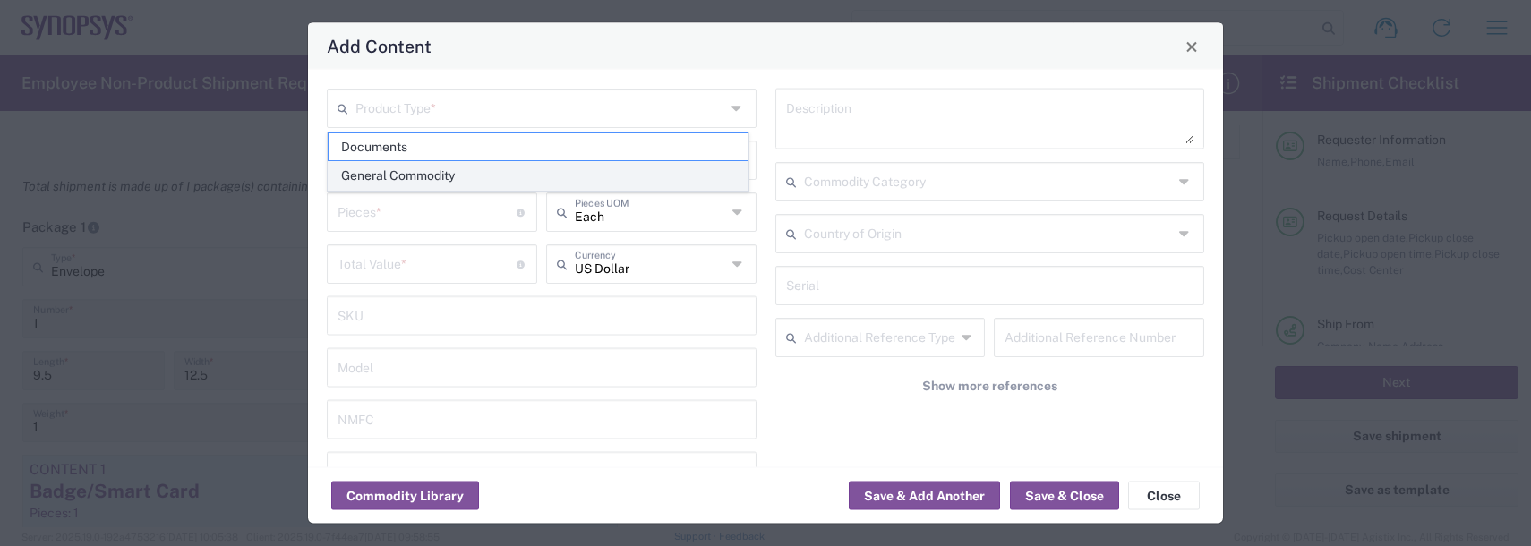
click at [416, 173] on span "General Commodity" at bounding box center [538, 176] width 419 height 28
type input "General Commodity"
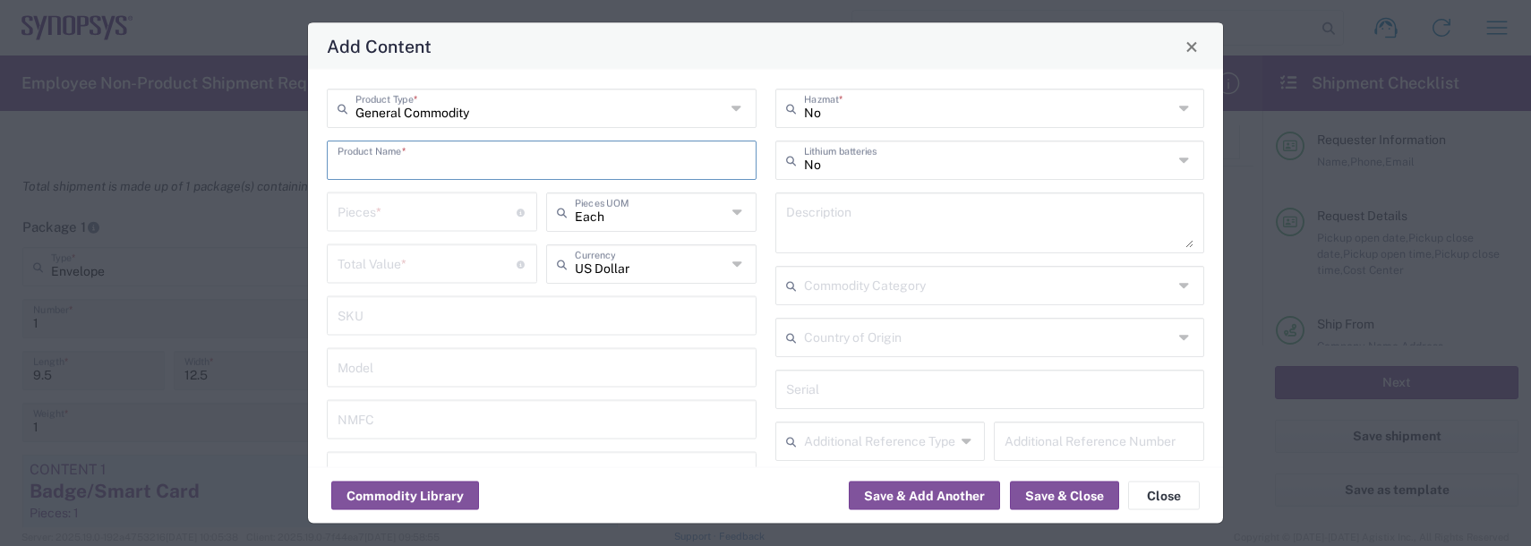
click at [415, 168] on input "text" at bounding box center [542, 158] width 408 height 31
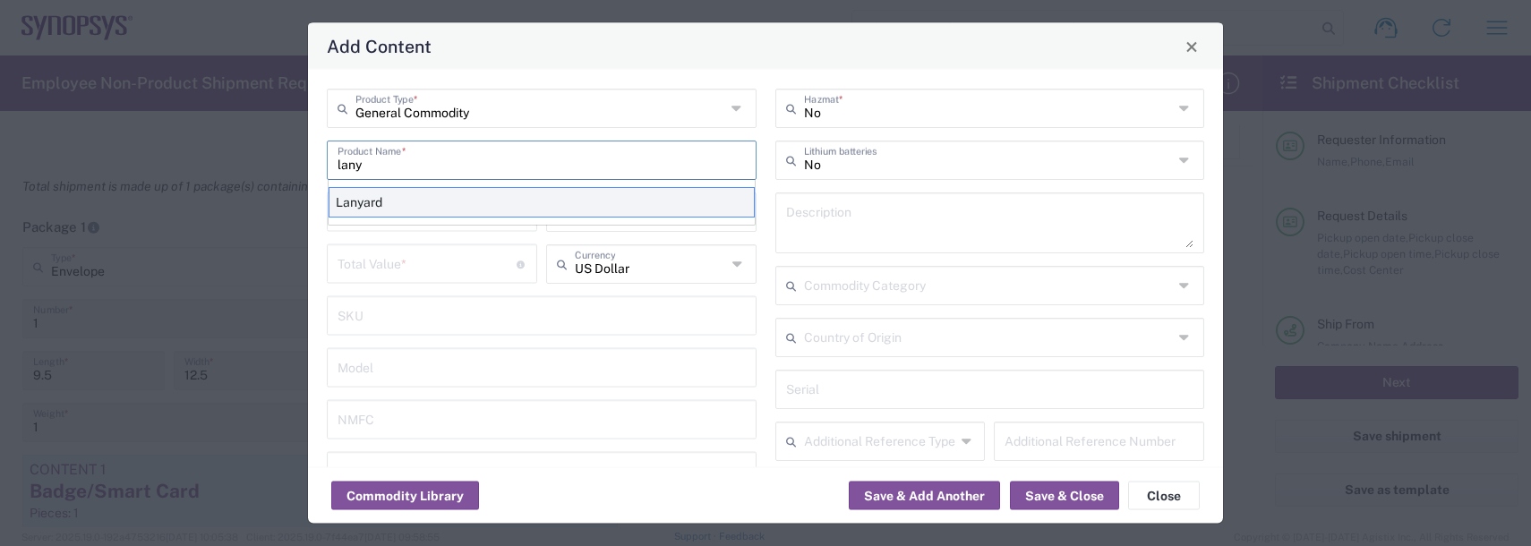
click at [407, 204] on div "Lanyard" at bounding box center [542, 202] width 426 height 30
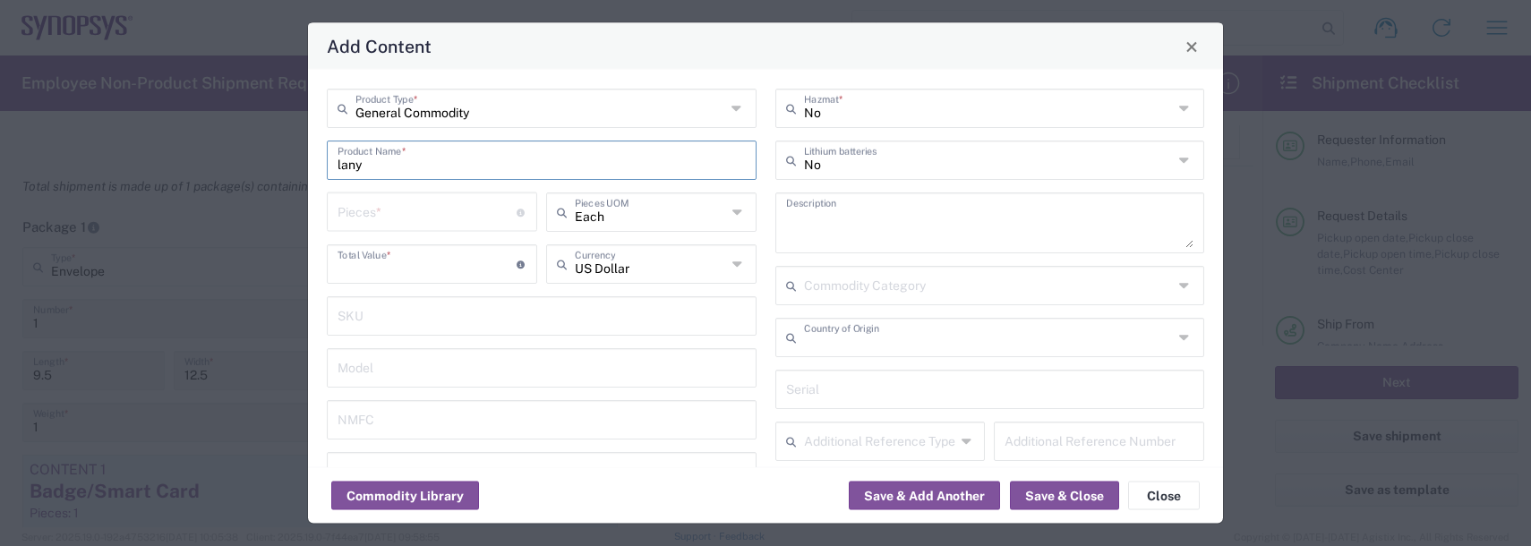
type input "Lanyard"
type input "1.7"
type textarea "Lanyard for ID Badge"
type input "[GEOGRAPHIC_DATA]"
click at [389, 215] on input "number" at bounding box center [427, 210] width 179 height 31
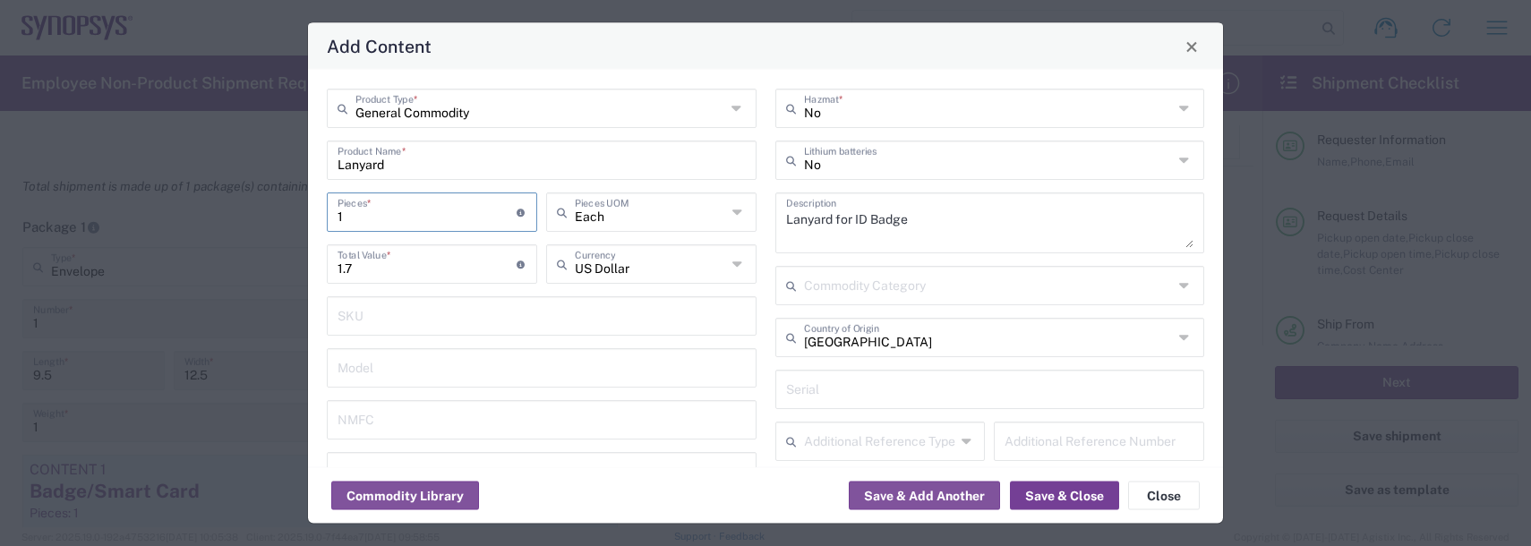
type input "1"
drag, startPoint x: 1076, startPoint y: 506, endPoint x: 1001, endPoint y: 500, distance: 75.5
click at [1076, 505] on button "Save & Close" at bounding box center [1064, 496] width 109 height 29
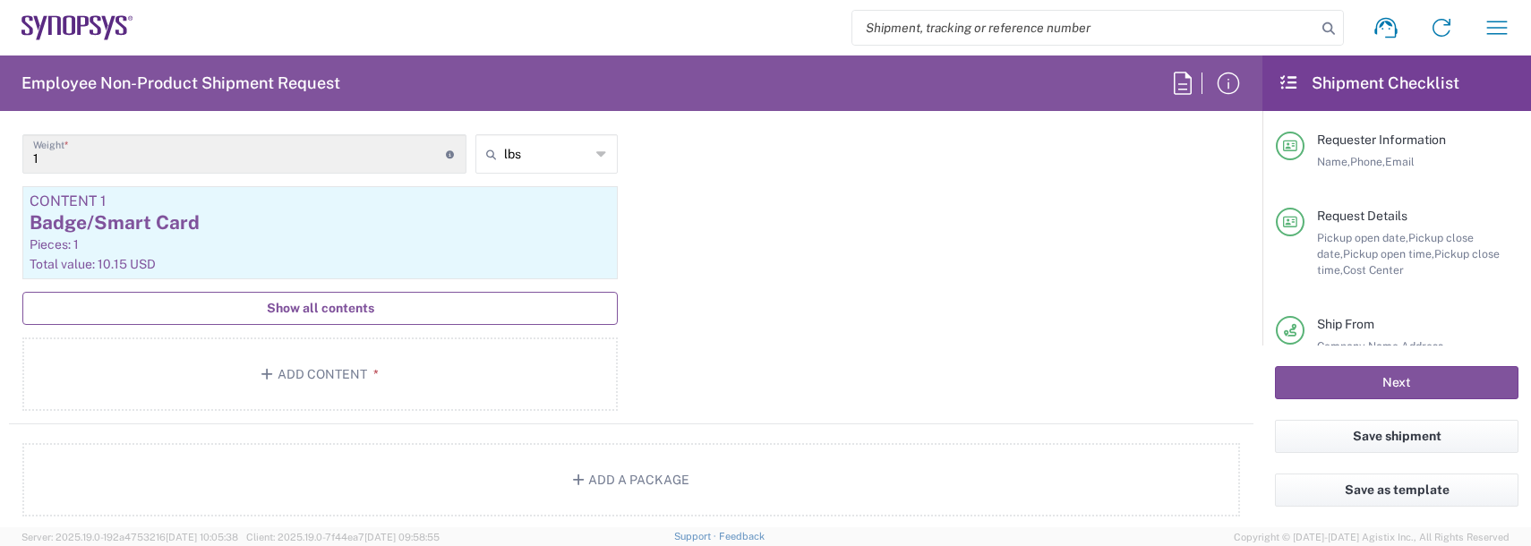
click at [306, 305] on span "Show all contents" at bounding box center [320, 308] width 107 height 17
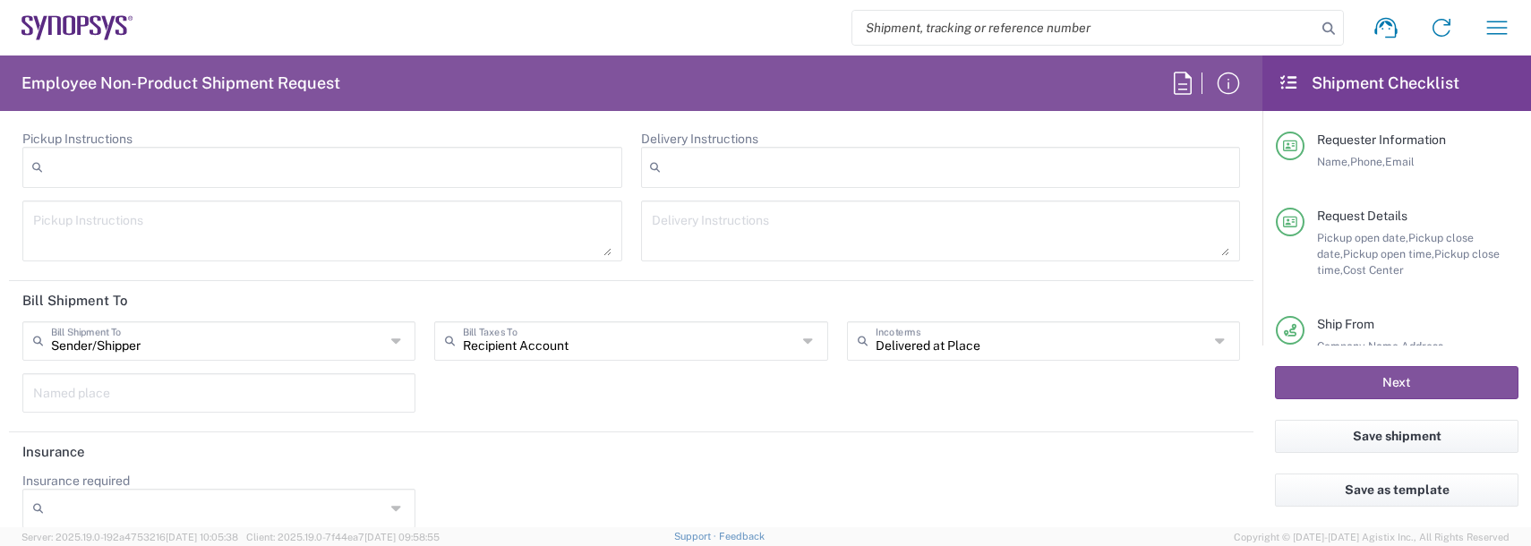
scroll to position [2757, 0]
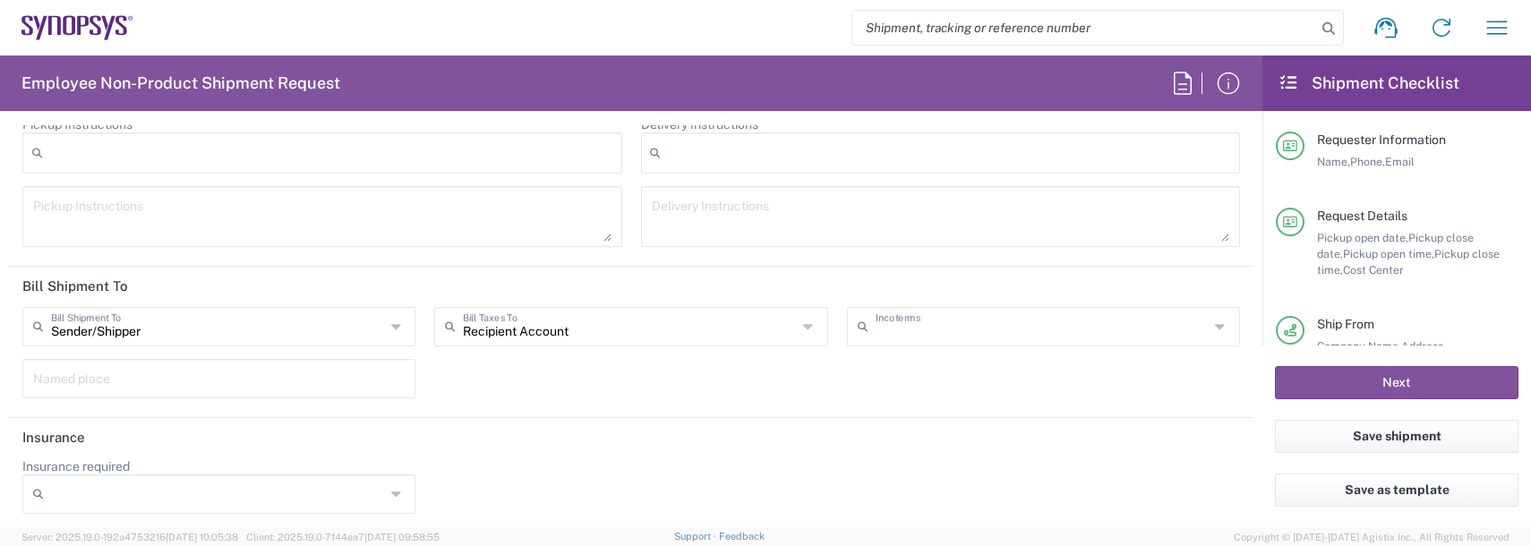
click at [937, 337] on input "text" at bounding box center [1043, 325] width 334 height 31
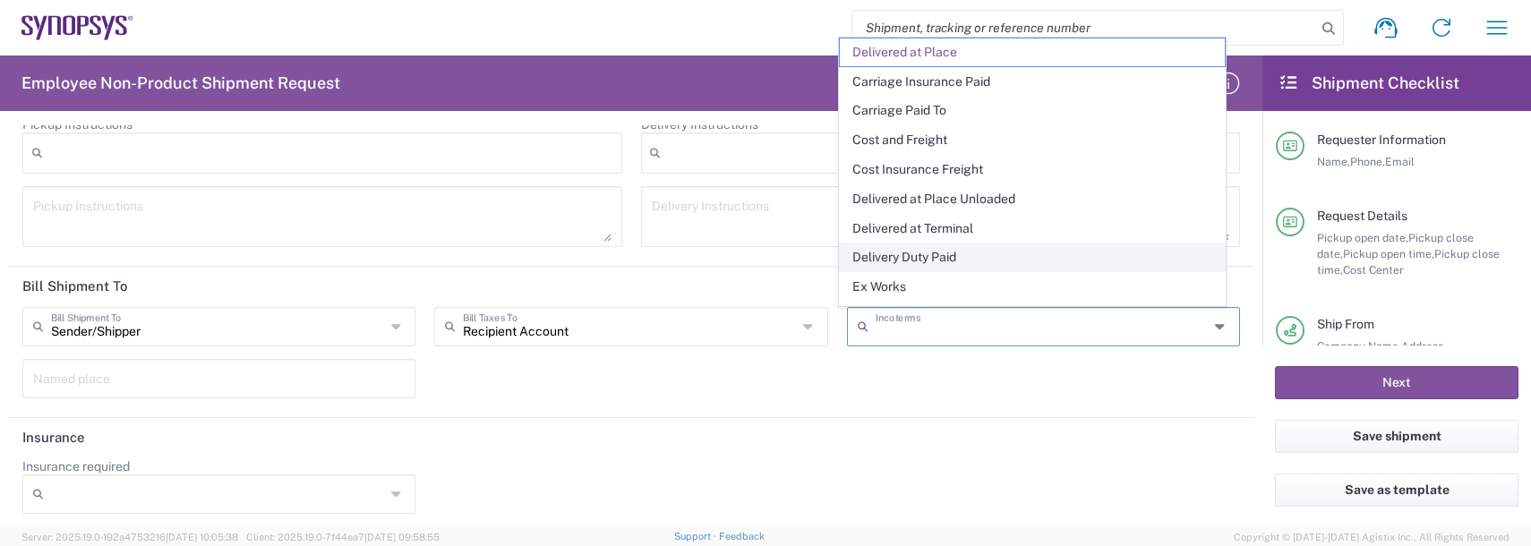
click at [876, 260] on span "Delivery Duty Paid" at bounding box center [1032, 258] width 385 height 28
type input "Sender/Shipper"
type input "Delivery Duty Paid"
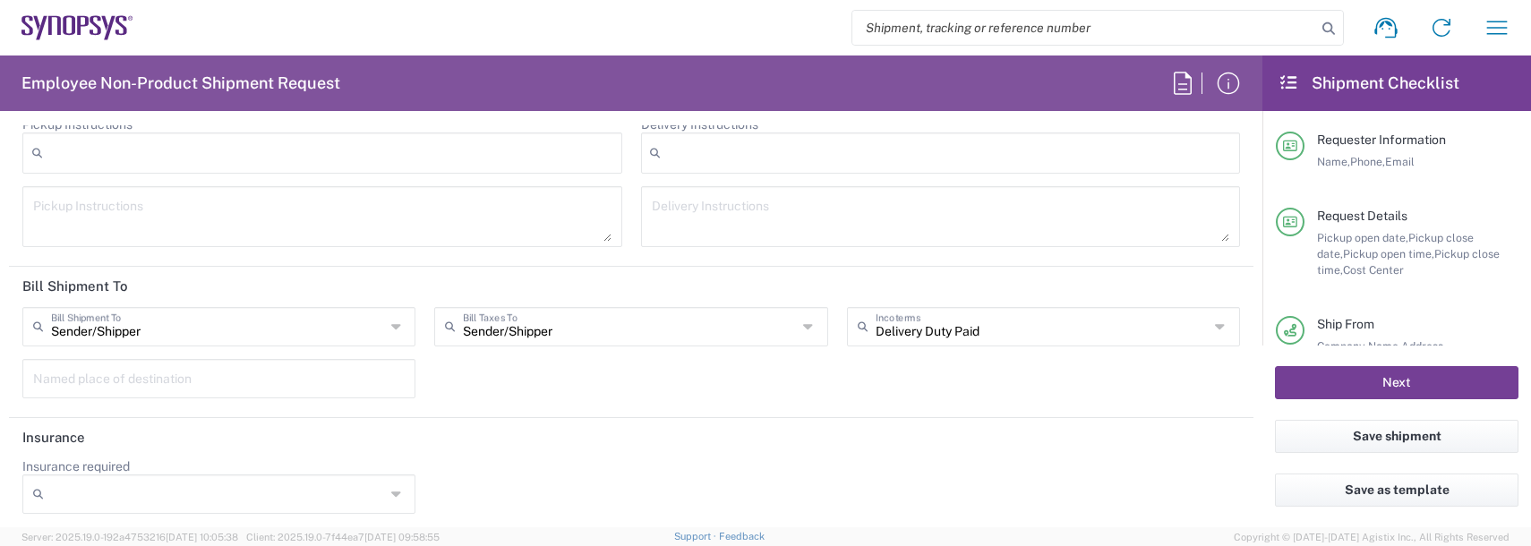
click at [1316, 372] on button "Next" at bounding box center [1397, 382] width 244 height 33
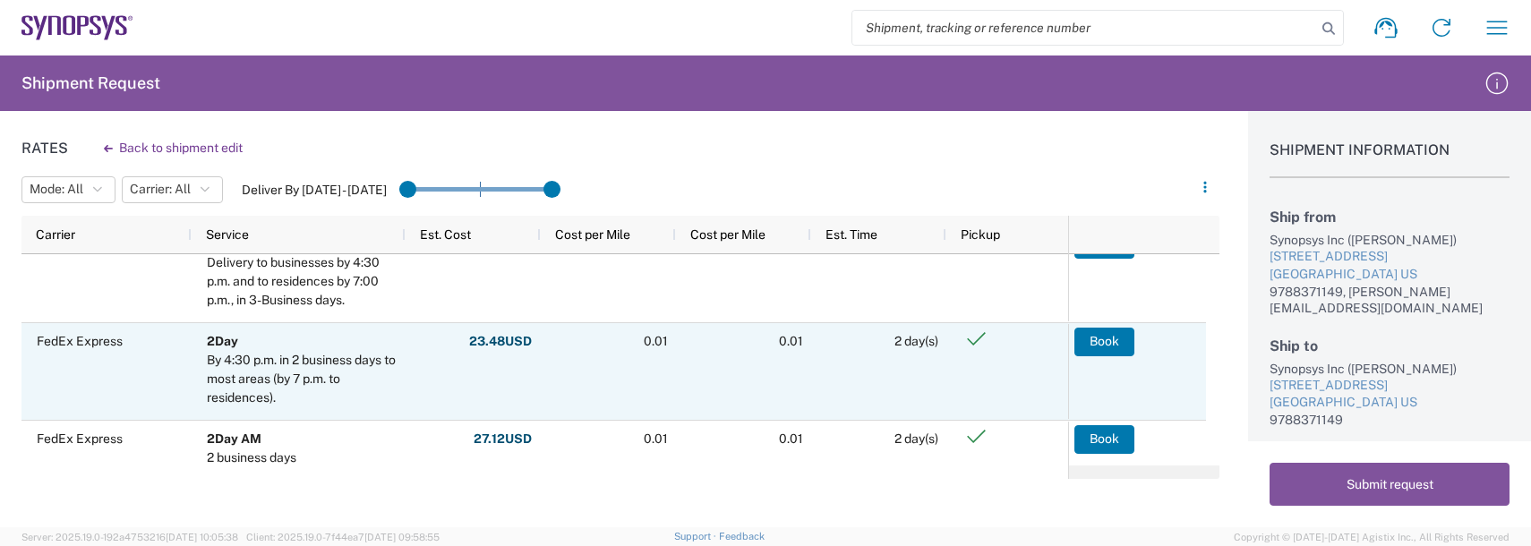
scroll to position [44, 0]
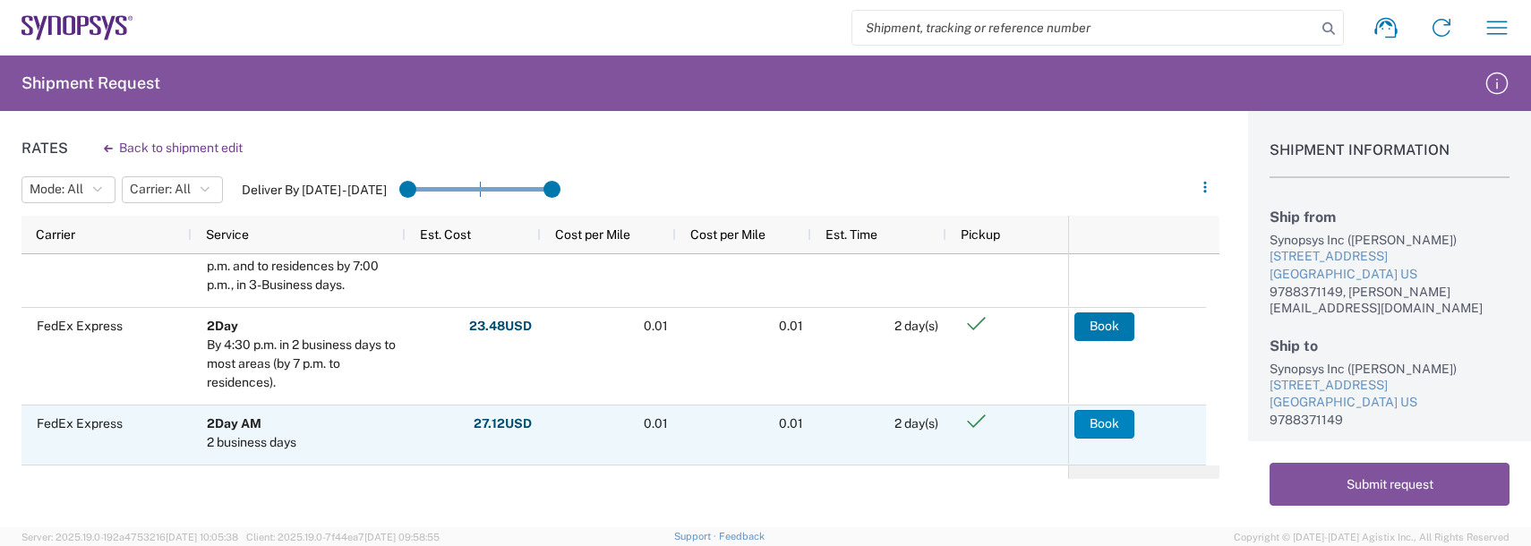
click at [1108, 429] on button "Book" at bounding box center [1105, 424] width 60 height 29
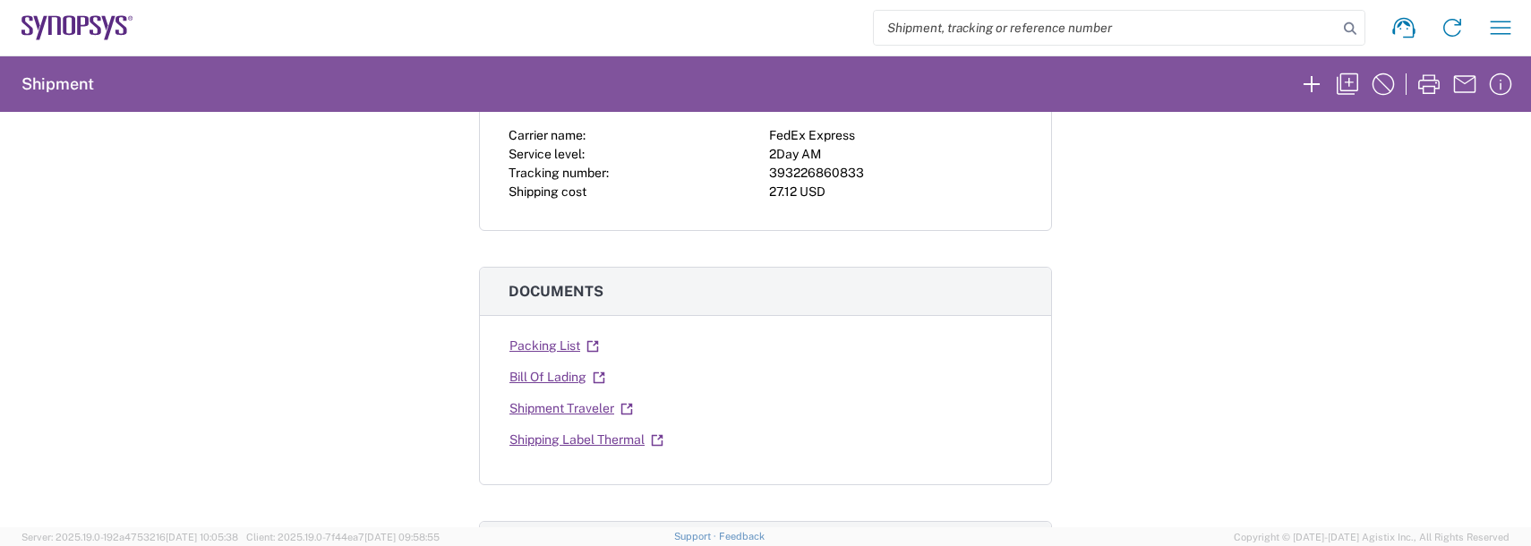
scroll to position [179, 0]
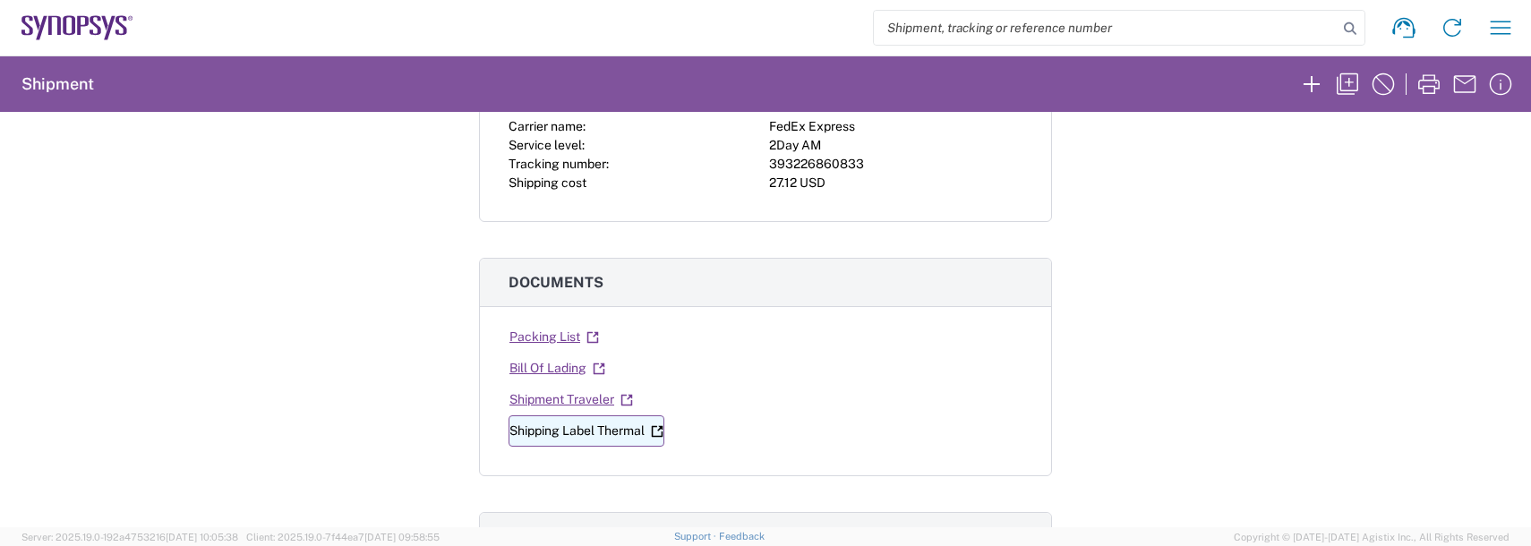
click at [586, 437] on link "Shipping Label Thermal" at bounding box center [587, 431] width 156 height 31
